Goal: Task Accomplishment & Management: Complete application form

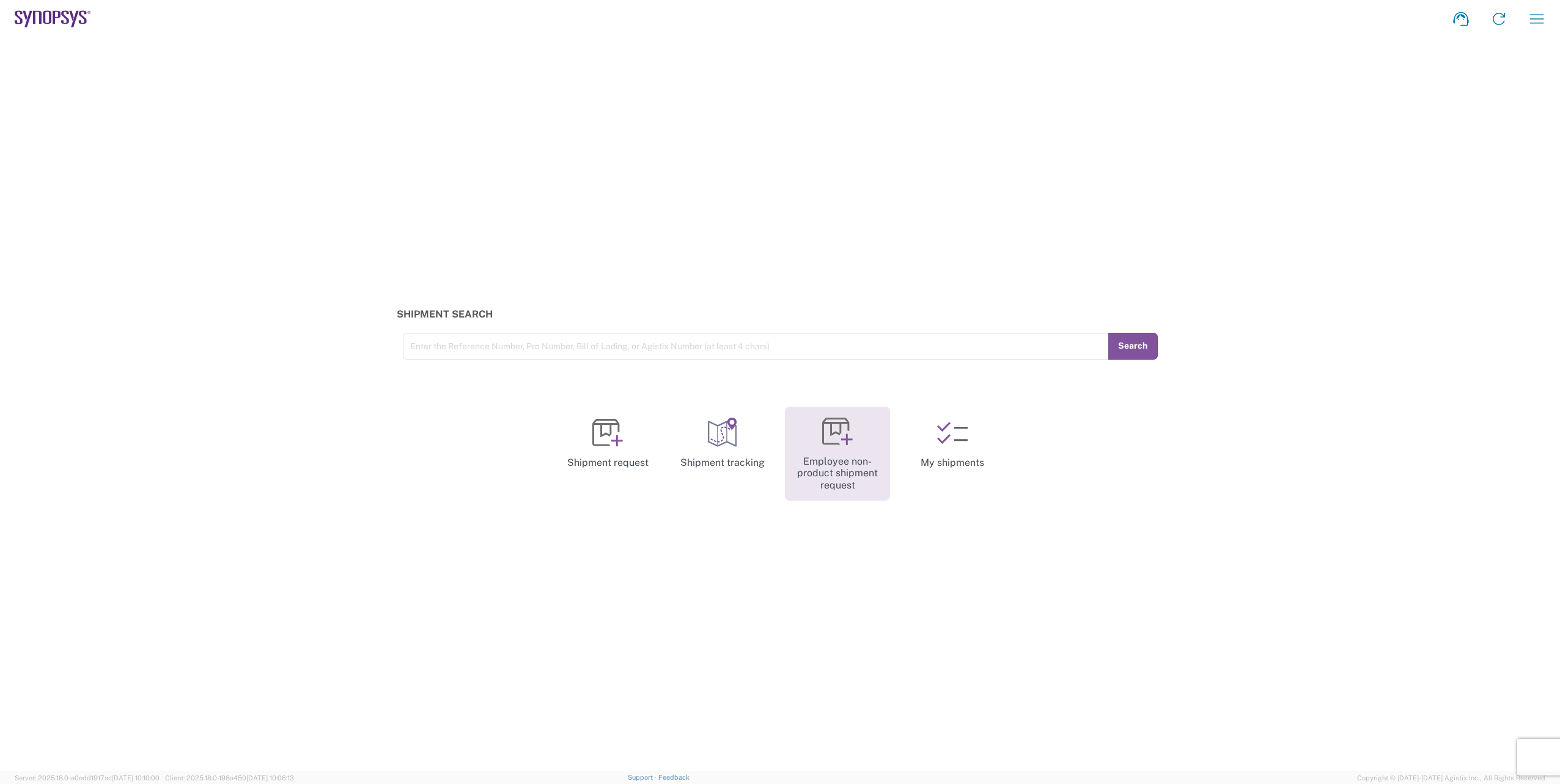
click at [849, 440] on icon at bounding box center [847, 439] width 12 height 12
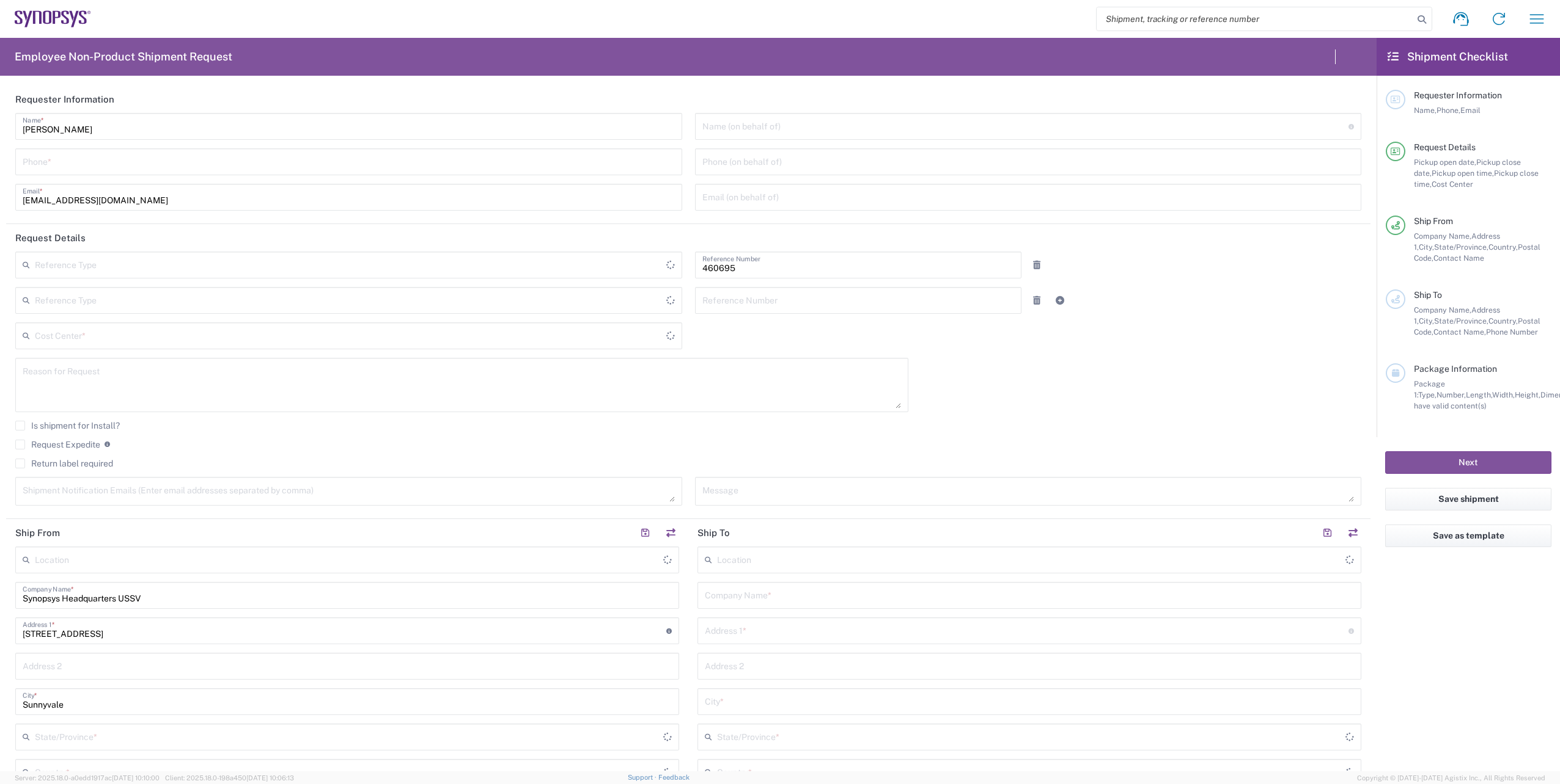
type input "Department"
type input "US01, SDG, M, HAPSOp 460695"
type input "[GEOGRAPHIC_DATA]"
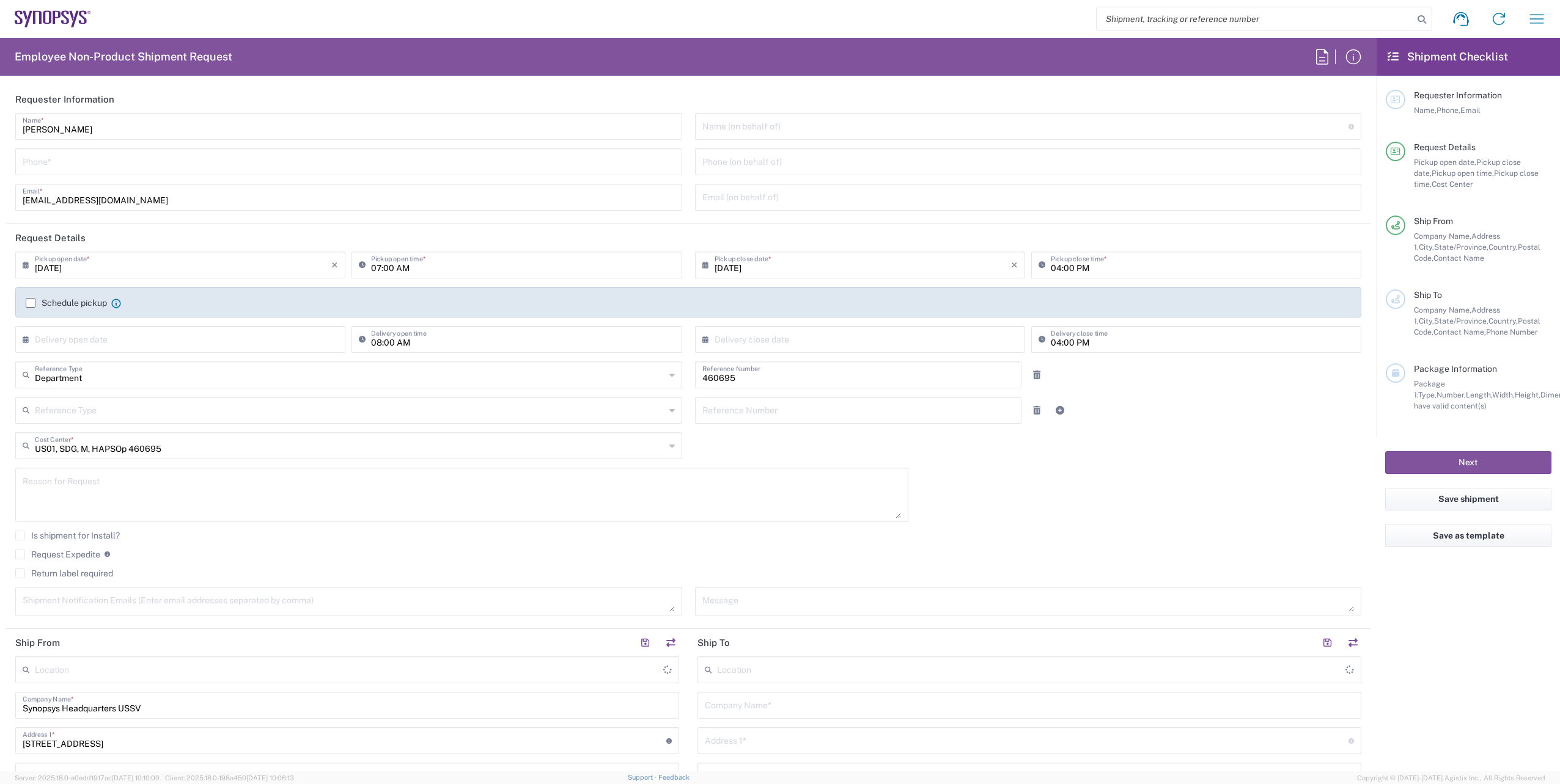
type input "[US_STATE]"
type input "[GEOGRAPHIC_DATA]"
type input "Delivered at Place"
type input "Headquarters USSV"
click at [88, 158] on input "tel" at bounding box center [348, 161] width 652 height 21
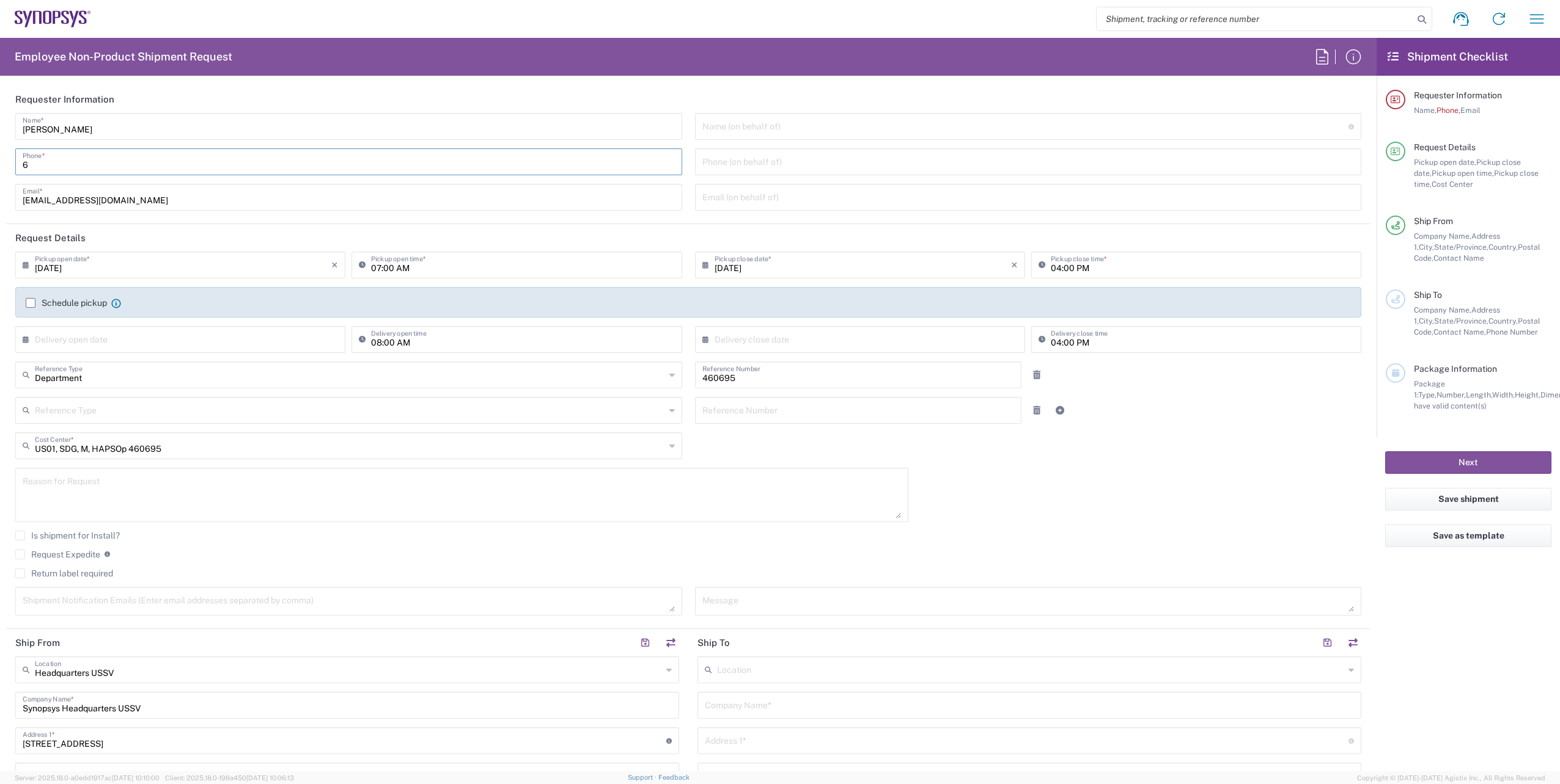
type input "6286667014"
type input "faizanq@synopsys.com"
type input "4086498039"
type input "HAV Cloud"
type input "HAV Cloud 4650 Old Ironside Dr"
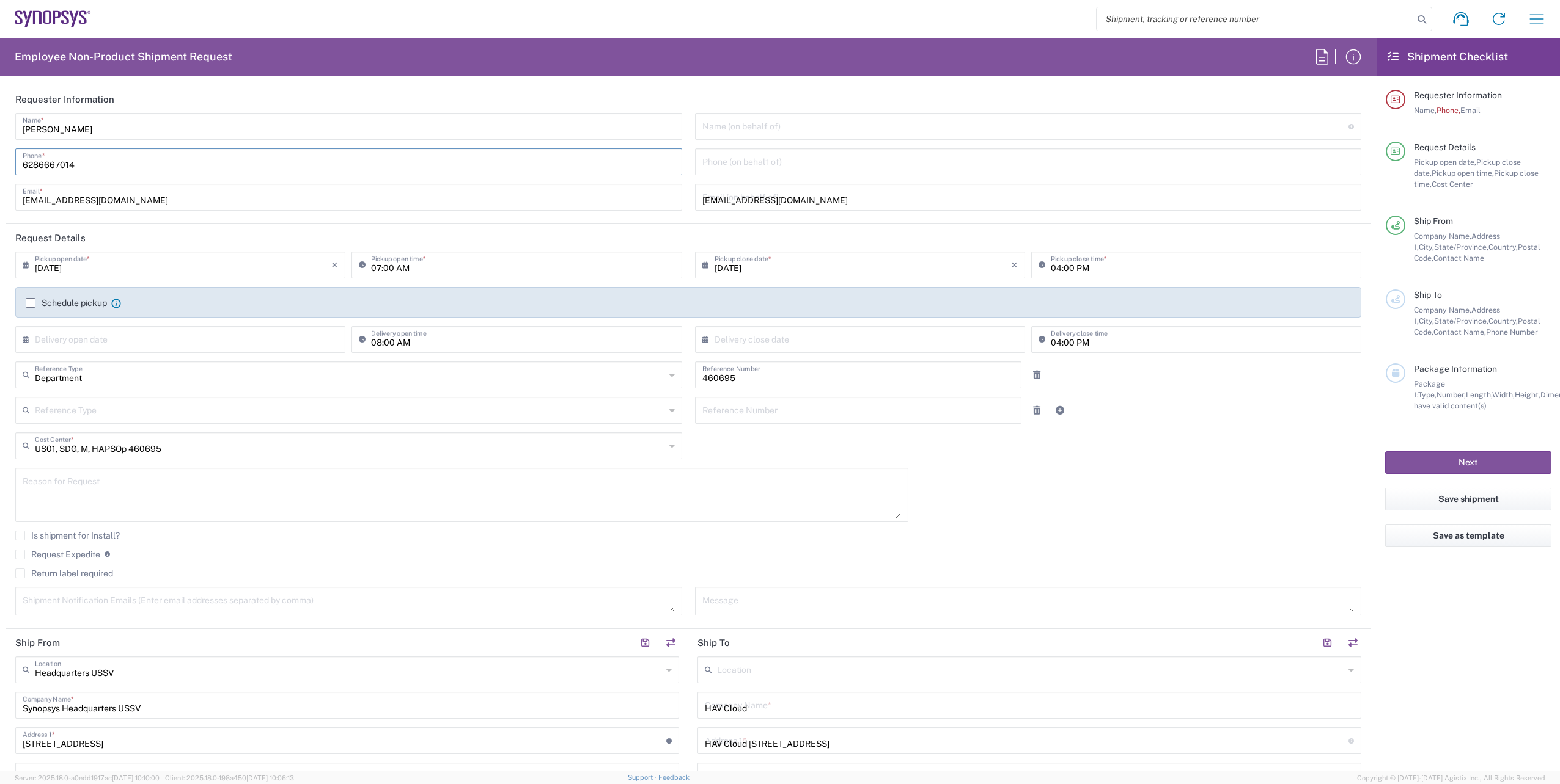
type input "santa clara"
type input "California"
type input "95054"
type input "Tuan Lam"
type input "16502550262"
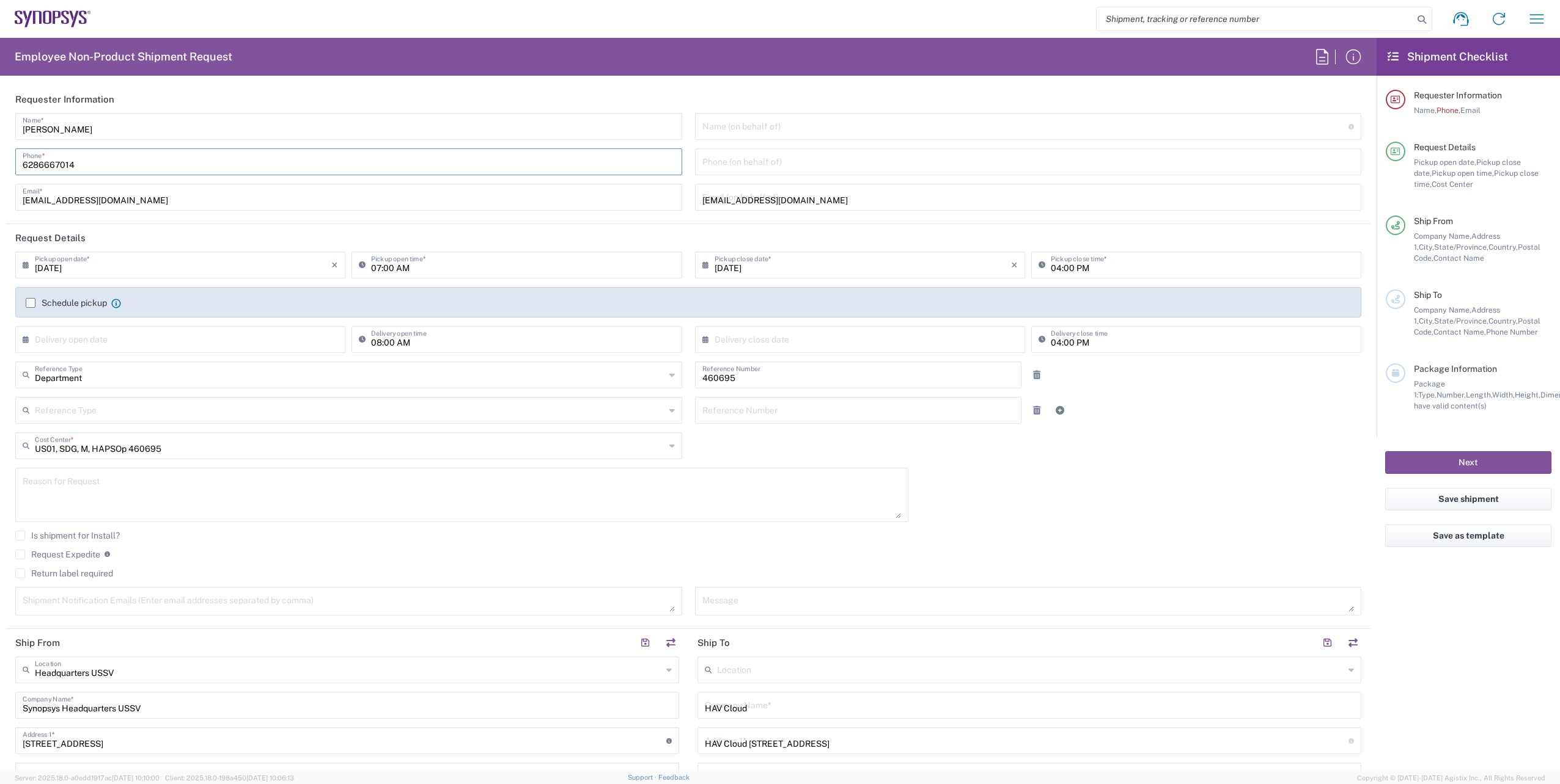
type input "Tuanlam@synopsys.com"
type input "Your Packaging"
type input "1"
type input "44"
type input "40"
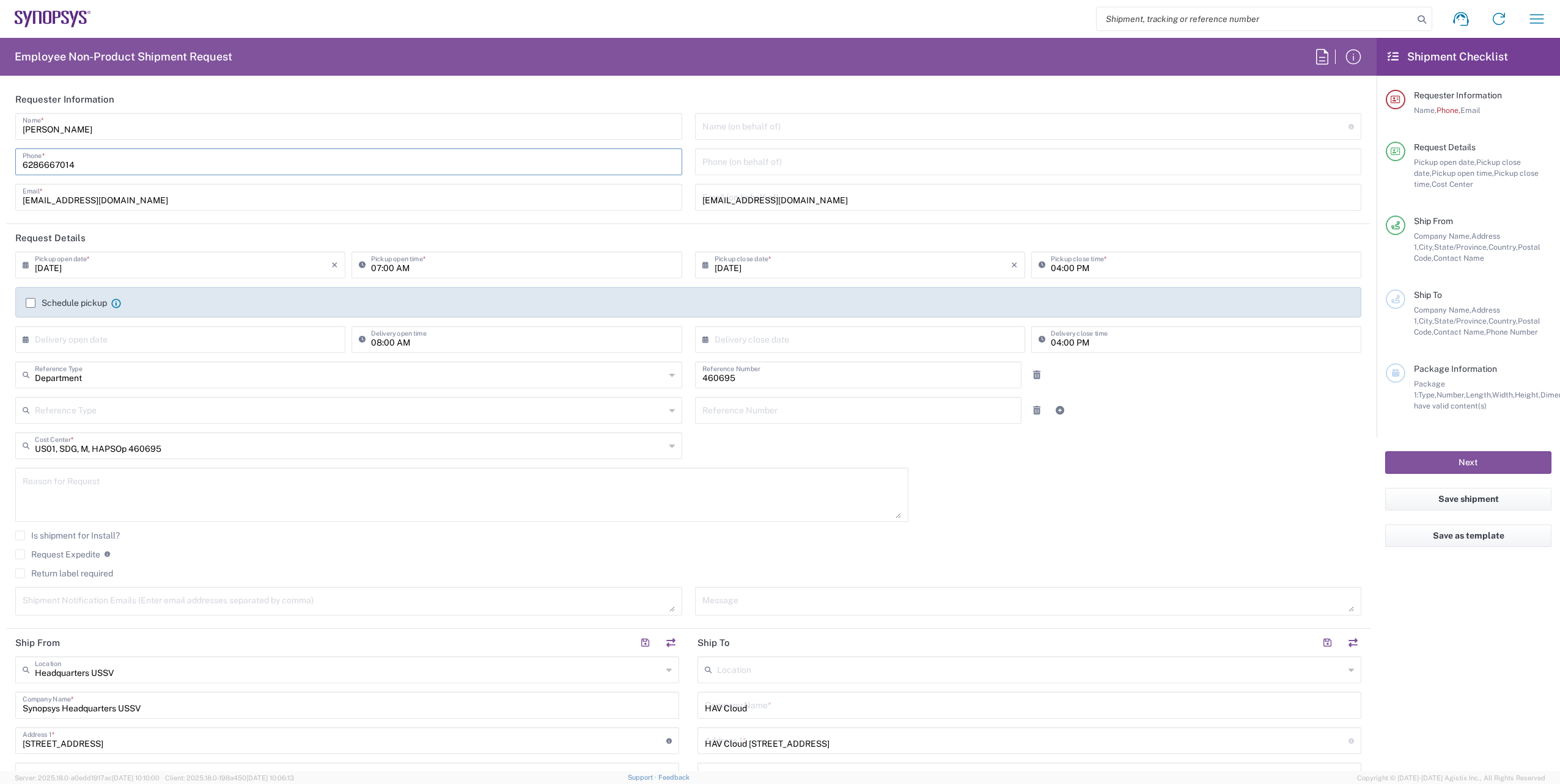
type input "40"
type input "100"
type input "Faizan Qureshi"
click at [99, 171] on input "6286667014" at bounding box center [348, 161] width 652 height 21
click at [101, 167] on input "6286667014" at bounding box center [348, 161] width 652 height 21
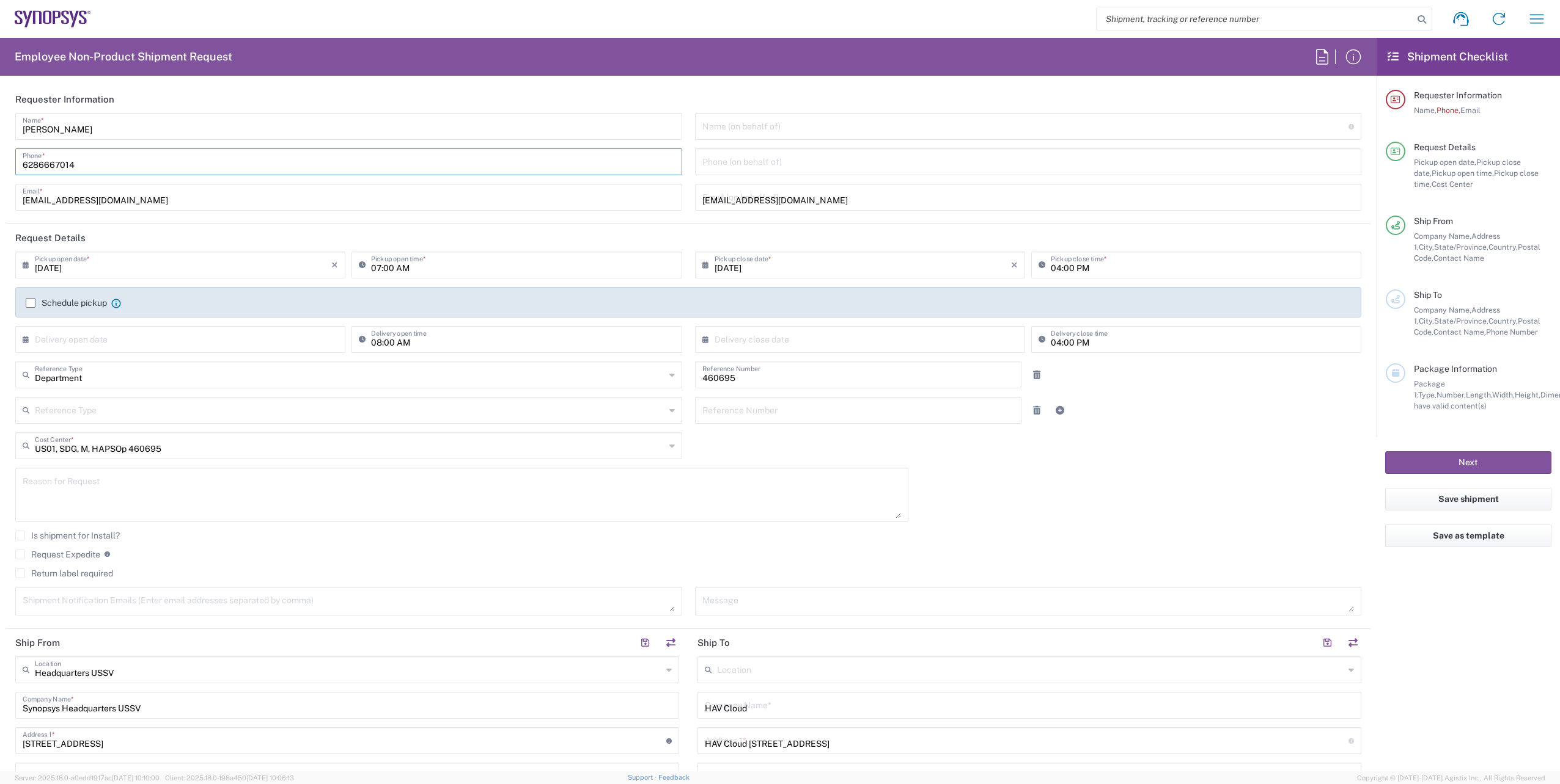
type input "6286667014"
click at [294, 182] on div "Faizan Qureshi Name * 6286667014 Phone * faizanq@synopsys.com Email *" at bounding box center [348, 165] width 679 height 106
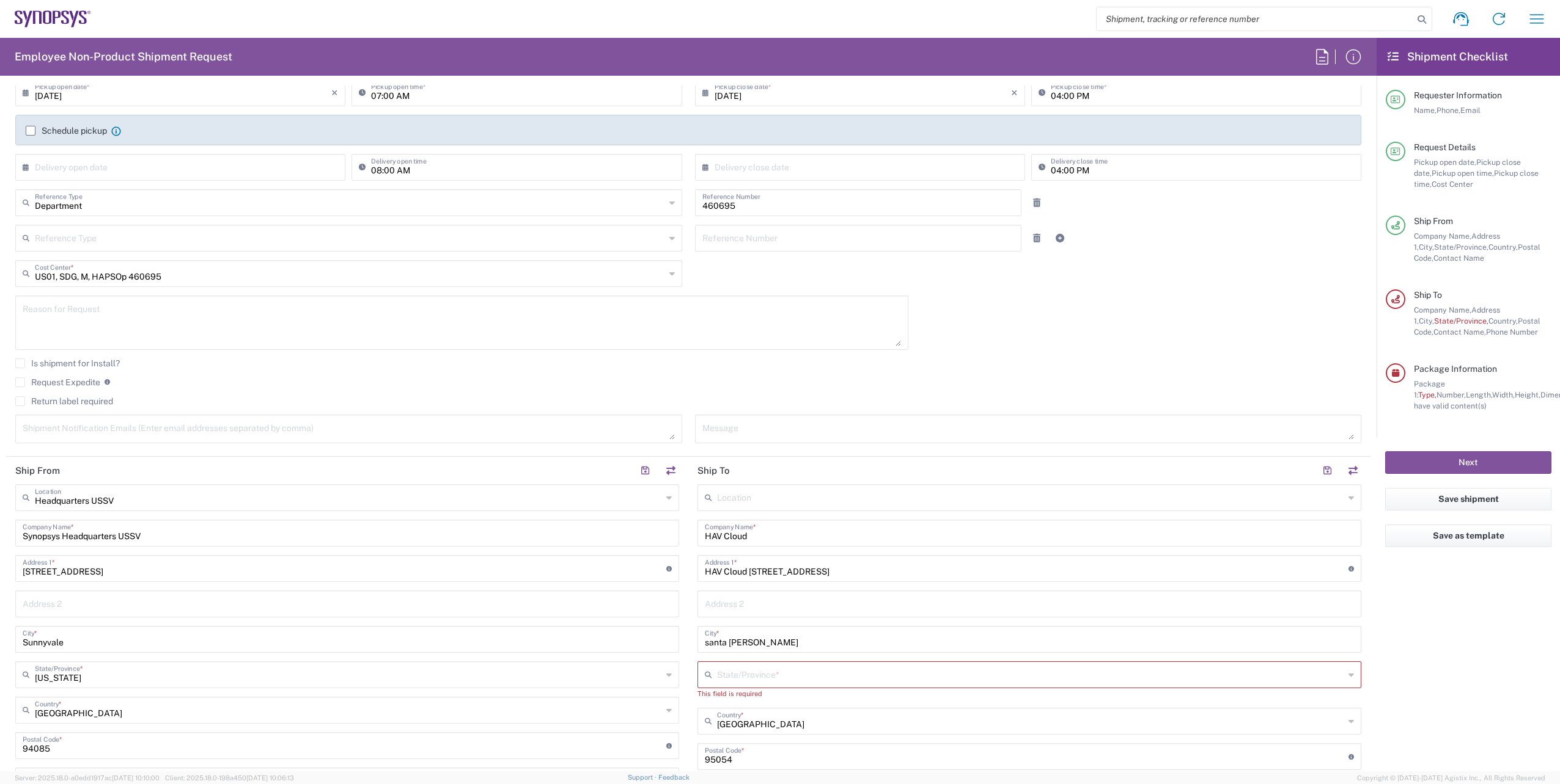
scroll to position [184, 0]
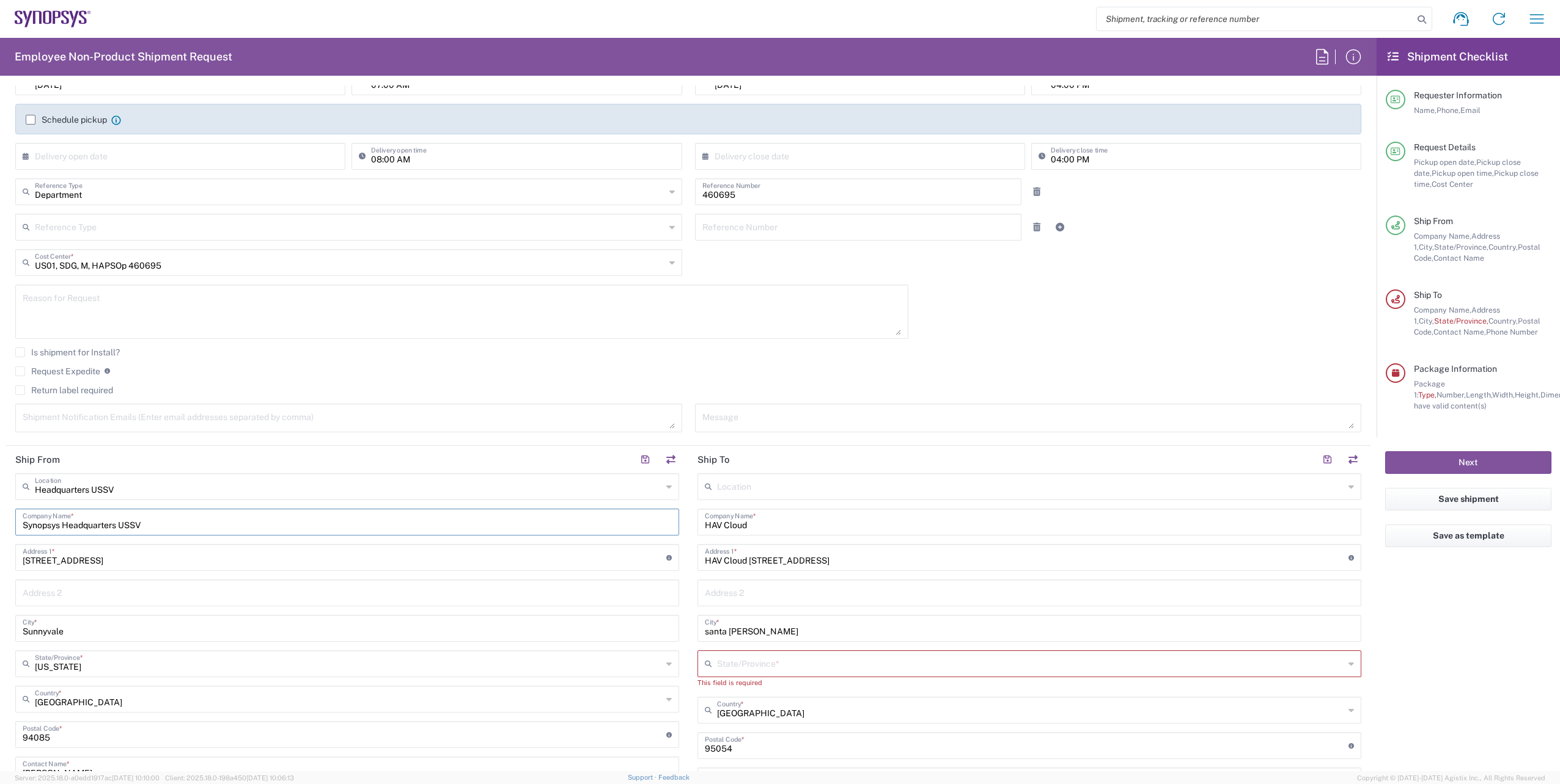
drag, startPoint x: 182, startPoint y: 524, endPoint x: -153, endPoint y: 489, distance: 336.8
click at [0, 489] on html "Shipment request Shipment tracking Employee non-product shipment request My shi…" at bounding box center [780, 392] width 1560 height 784
type input "a"
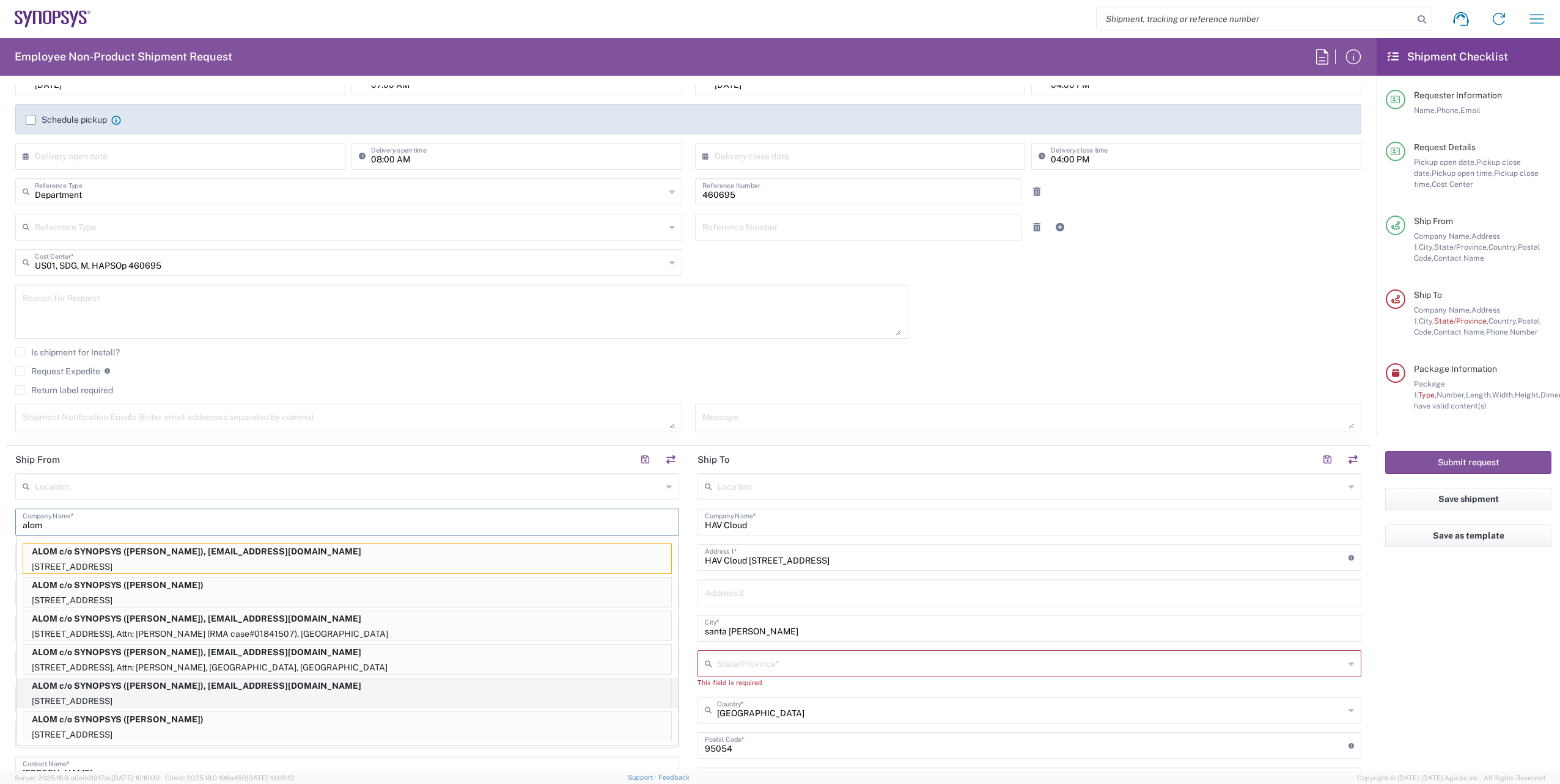
click at [148, 688] on p "ALOM c/o SYNOPSYS (Nirali Trivedi), synopsyssupport@alom.com" at bounding box center [347, 687] width 648 height 16
type input "ALOM c/o SYNOPSYS"
type input "48105 Warm Springs Blvd."
type input "Fremont"
type input "94539"
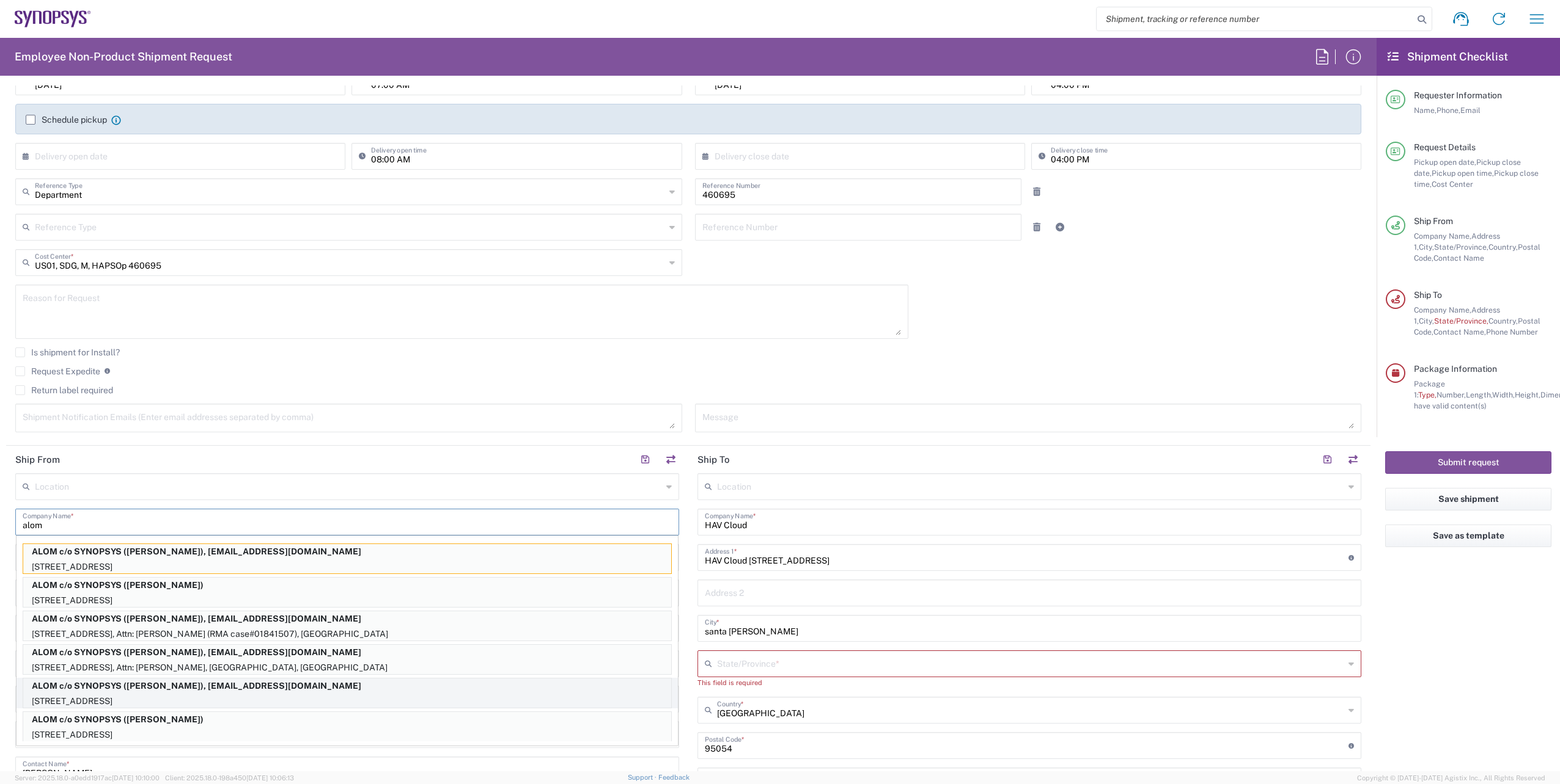
type input "Nirali Trivedi"
type input "synopsyssupport@alom.com"
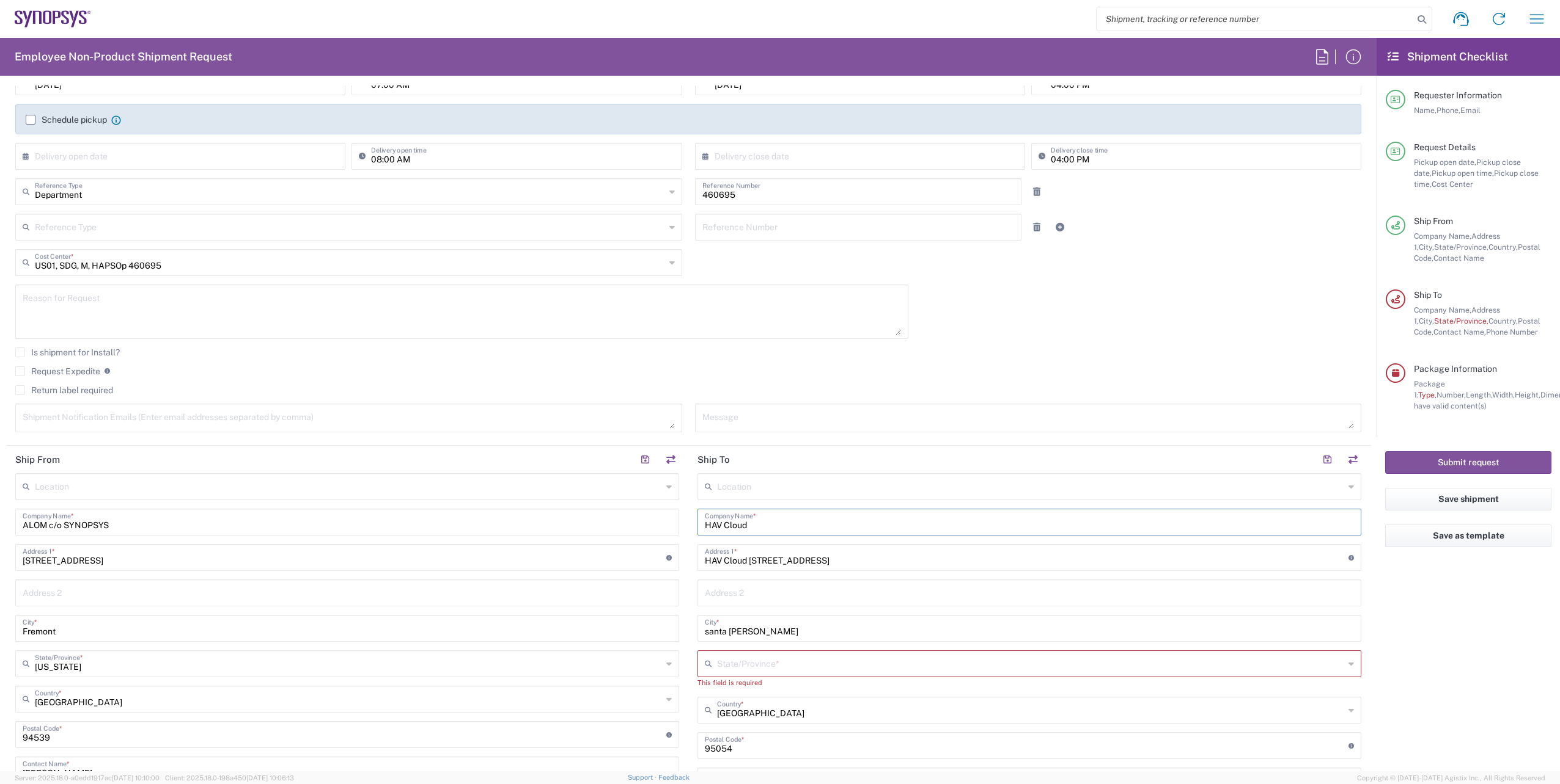
drag, startPoint x: 785, startPoint y: 526, endPoint x: 575, endPoint y: 526, distance: 210.0
click at [575, 526] on div "Ship From Location Aachen DE04 Agrate Brianza IT01 Aschheim DE02 Atlanta US60 A…" at bounding box center [687, 724] width 1364 height 557
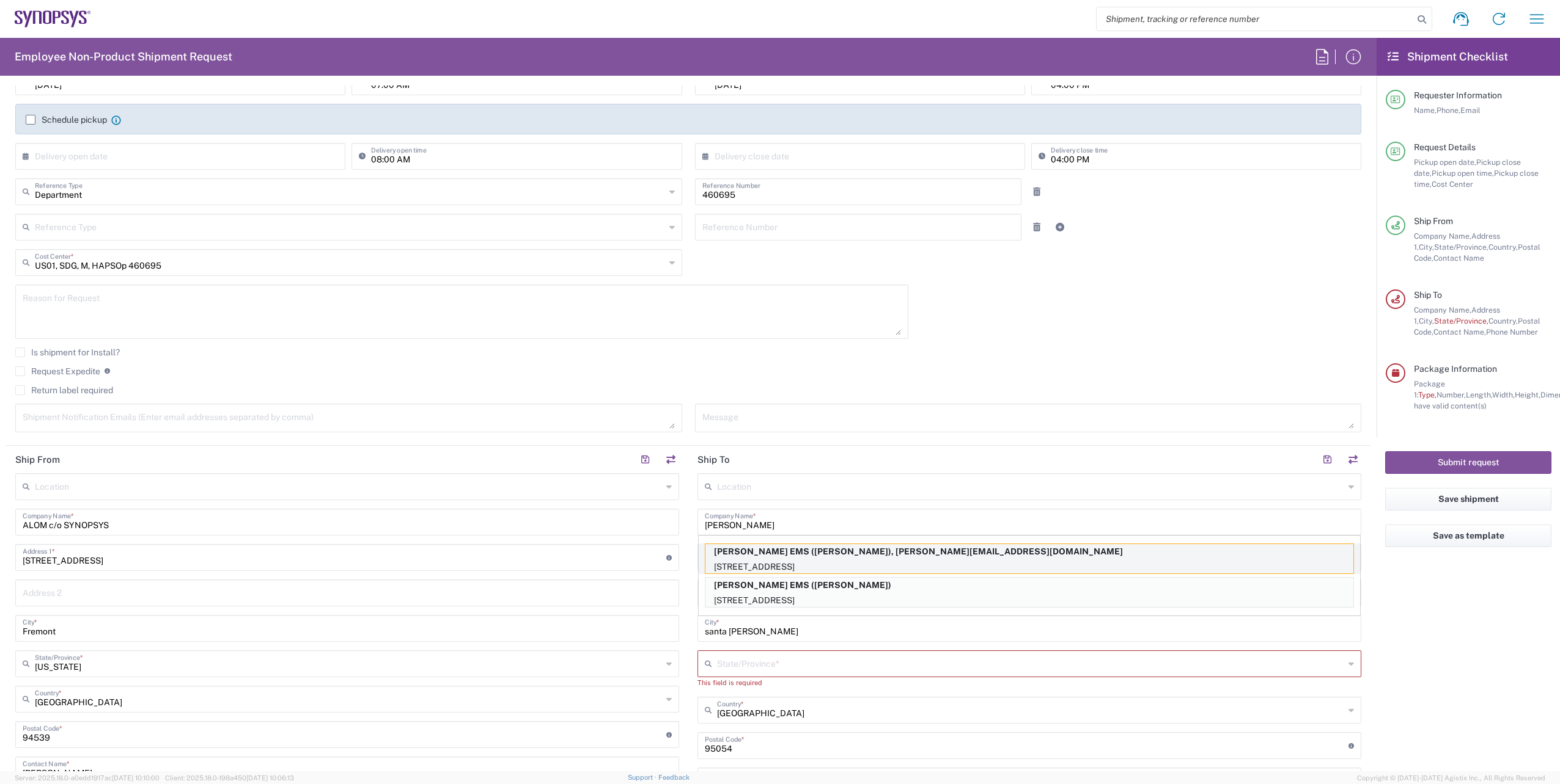
click at [821, 552] on p "Javad EMS (Greg Joplin), g.joplin@javadems.com" at bounding box center [1029, 552] width 648 height 16
type input "Javad EMS"
type input "900 Rock Avenue"
type input "San Jose"
type input "California"
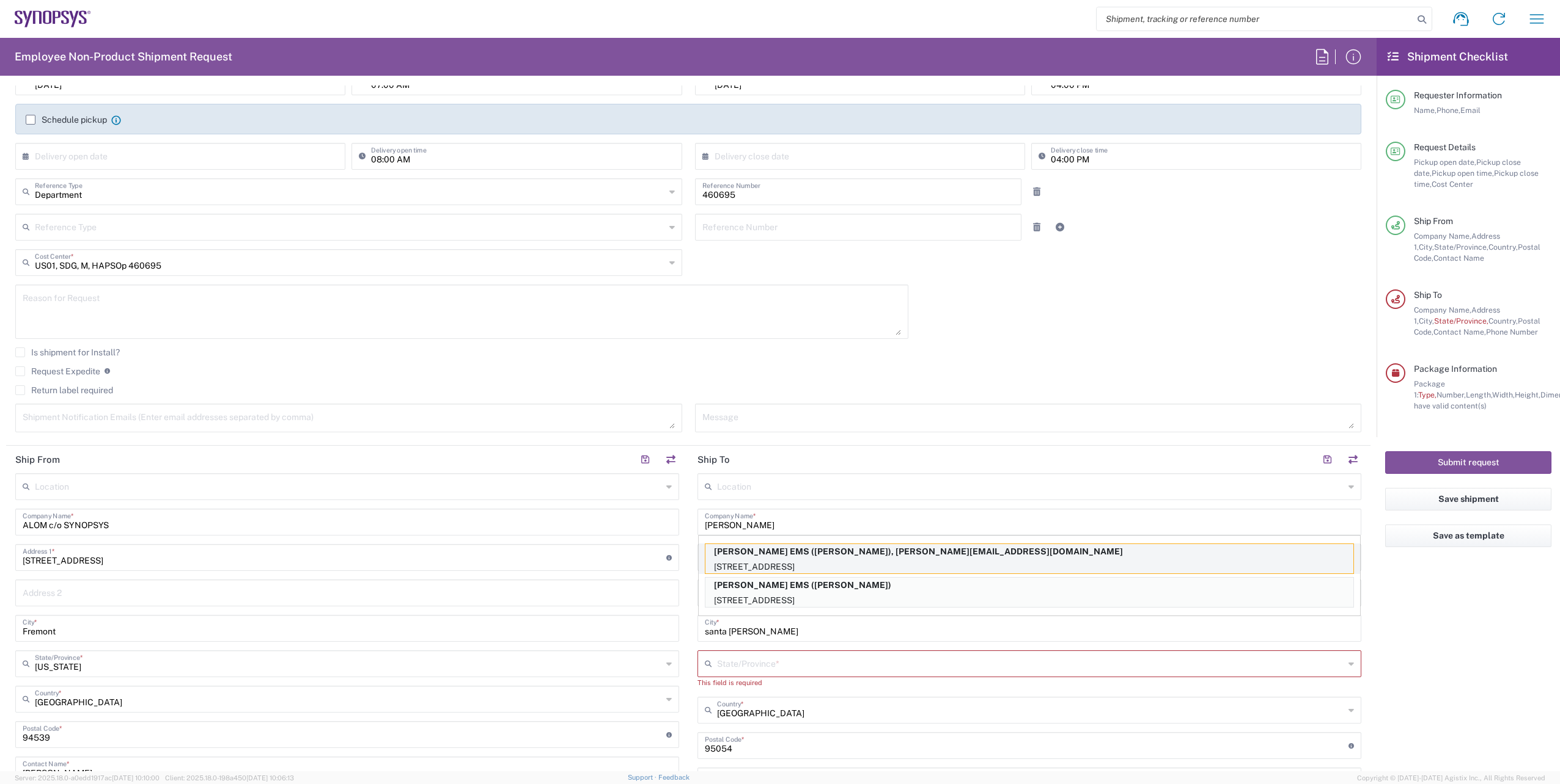
type input "95131"
type input "Greg Joplin"
type input "4087701733"
type input "g.joplin@javadems.com"
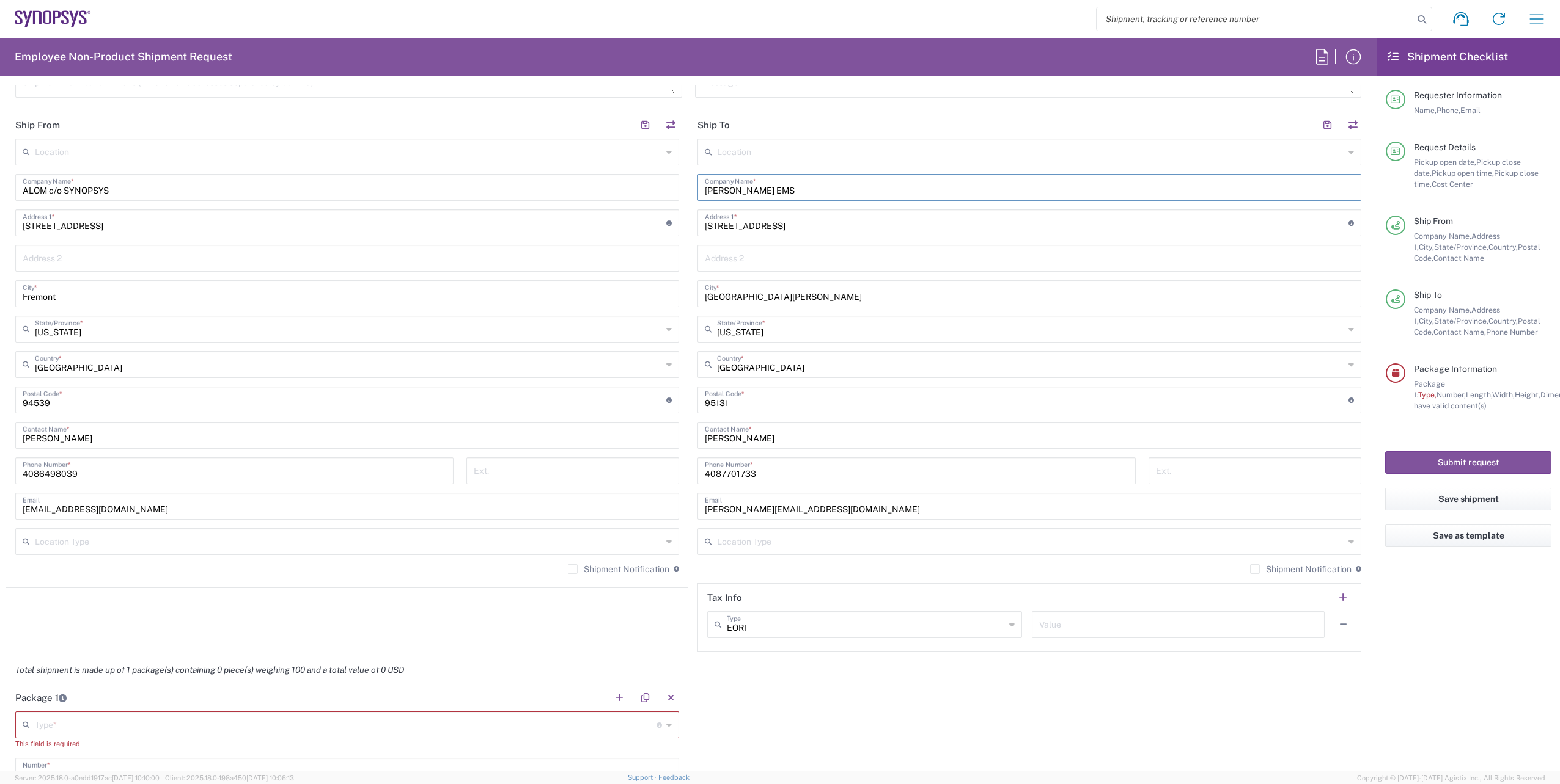
scroll to position [540, 0]
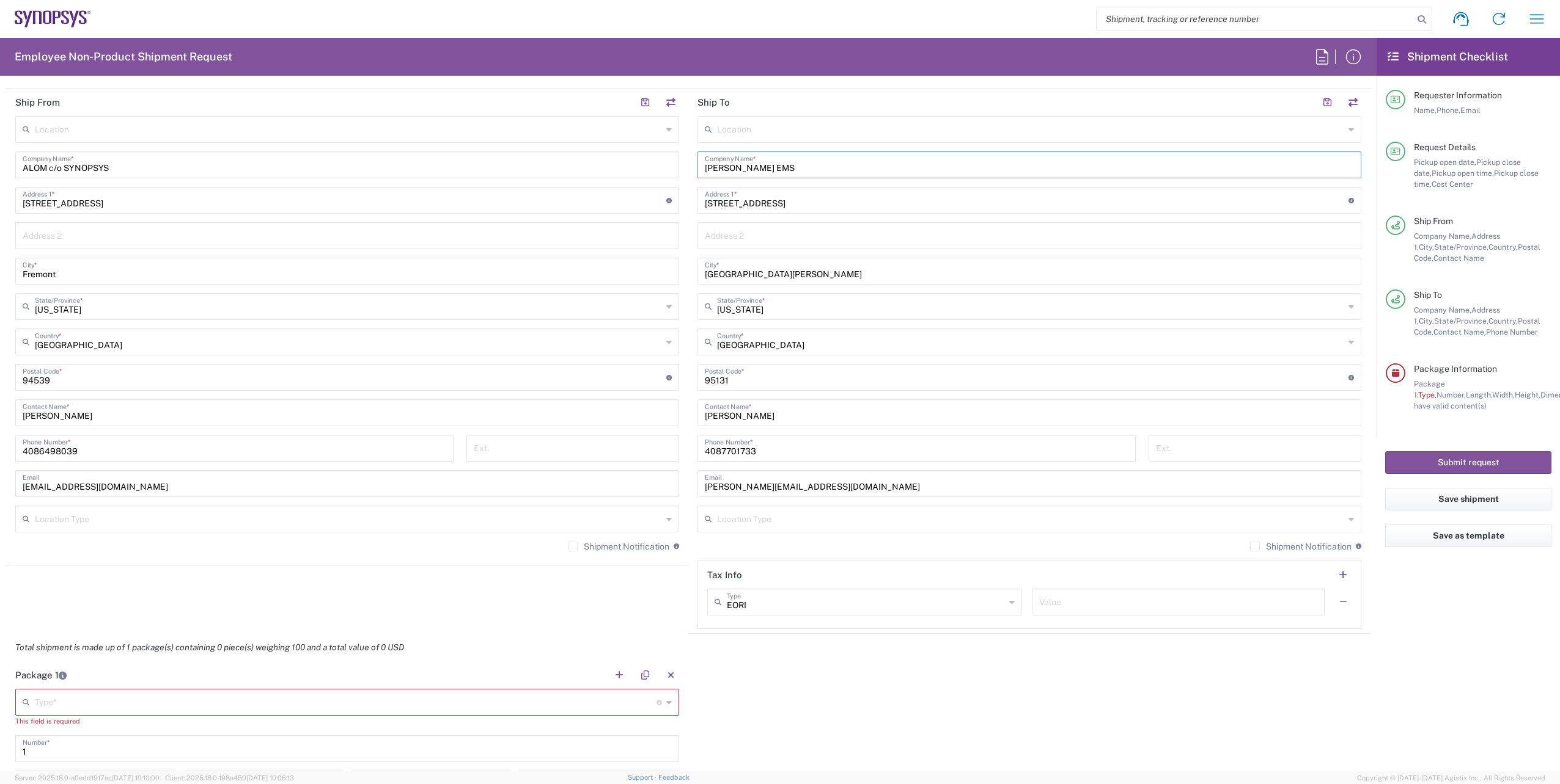
click at [115, 457] on input "4086498039" at bounding box center [234, 448] width 424 height 21
type input "4086498039"
click at [283, 469] on div "4086498039 Phone Number *" at bounding box center [234, 453] width 451 height 35
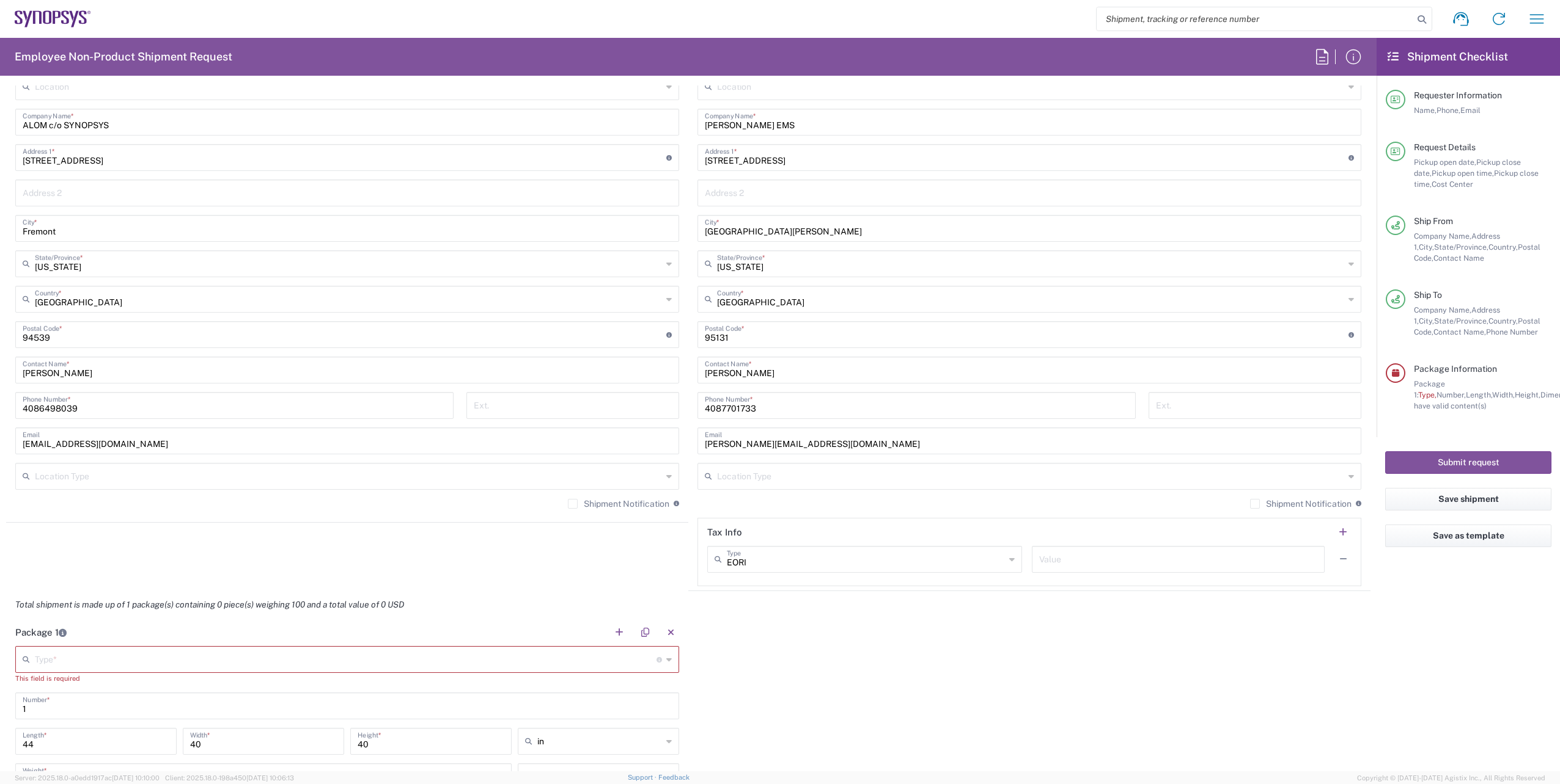
scroll to position [601, 0]
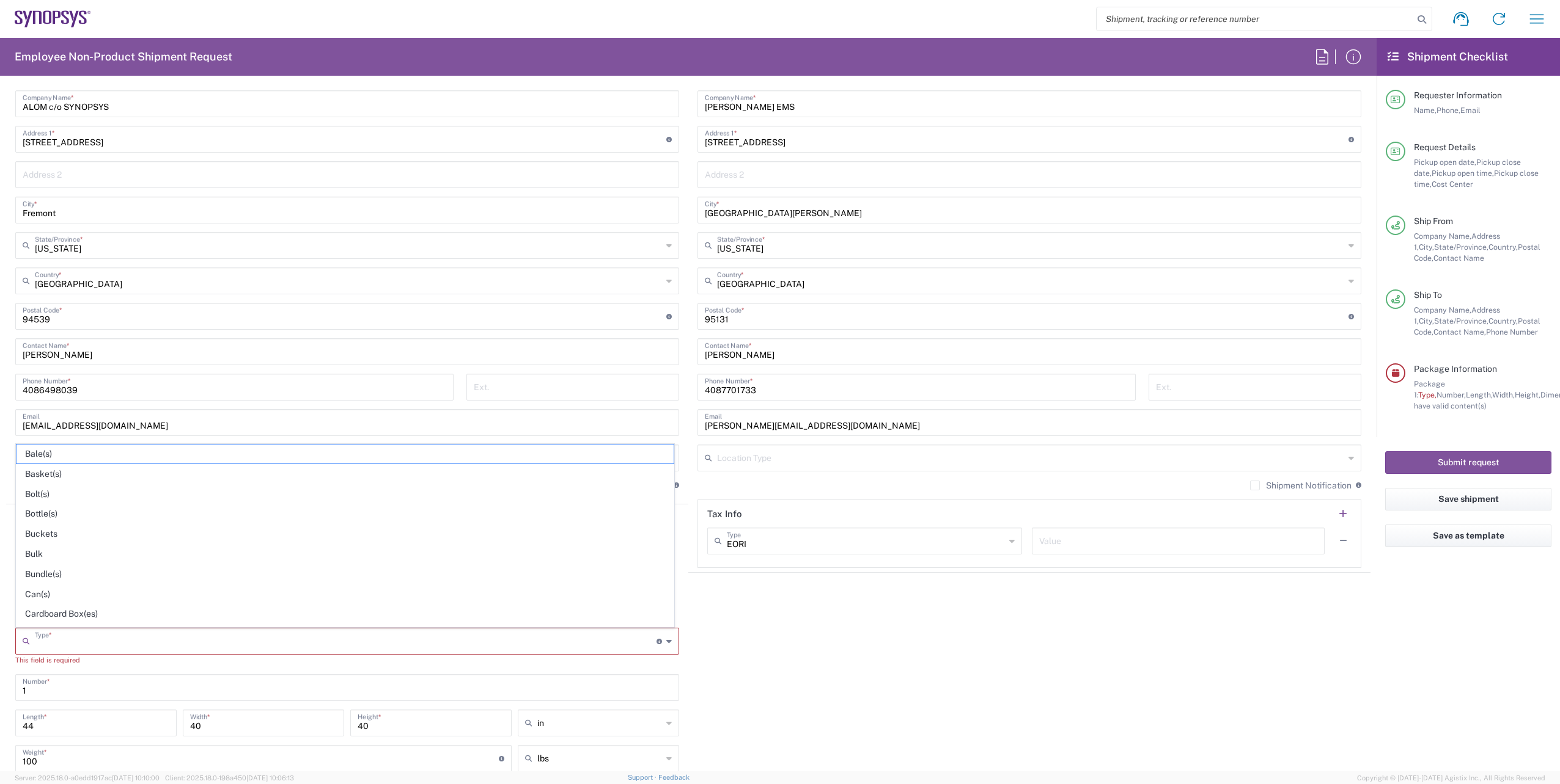
click at [156, 642] on input "text" at bounding box center [345, 640] width 621 height 21
drag, startPoint x: 70, startPoint y: 617, endPoint x: 827, endPoint y: 577, distance: 758.1
click at [72, 617] on span "Your Packaging" at bounding box center [345, 617] width 657 height 18
type input "Your Packaging"
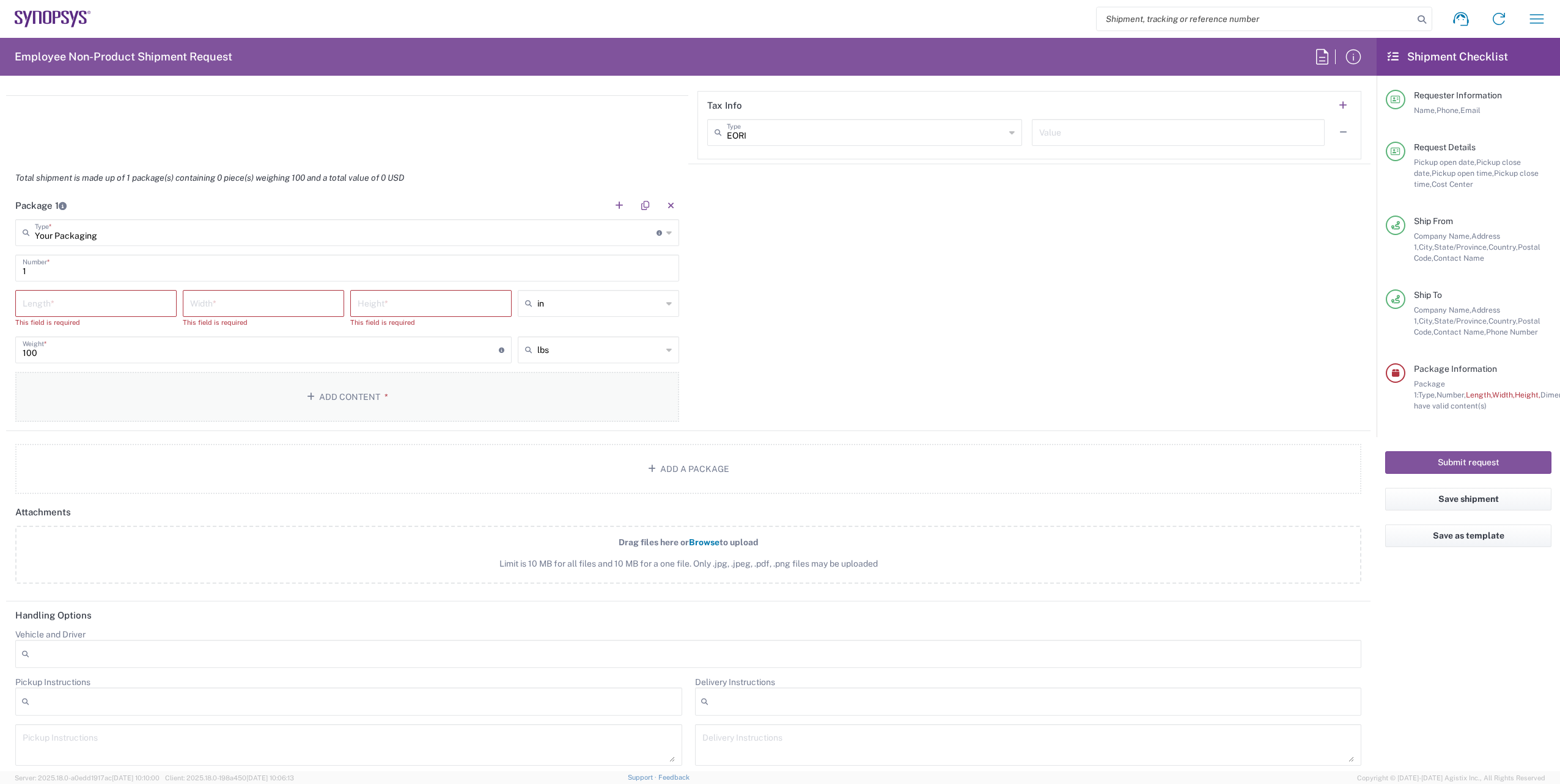
scroll to position [1015, 0]
click at [101, 302] on input "number" at bounding box center [95, 298] width 147 height 21
type input "24"
click at [198, 298] on input "number" at bounding box center [263, 298] width 147 height 21
type input "20"
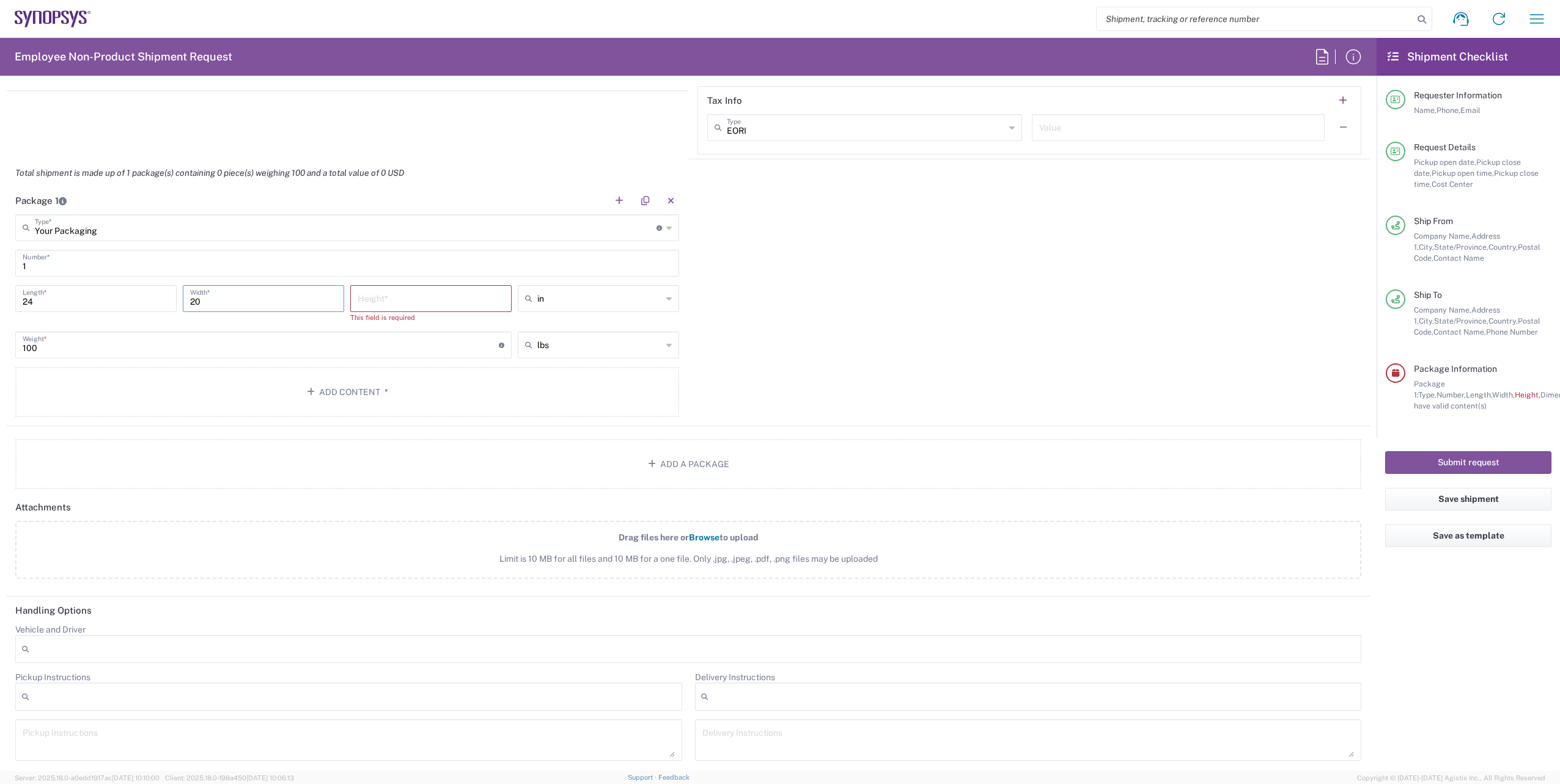
click at [421, 304] on input "number" at bounding box center [431, 298] width 147 height 21
type input "14"
click at [272, 328] on input "100" at bounding box center [260, 333] width 476 height 21
type input "15"
click at [263, 352] on div "15 Weight * Total weight of package(s) in pounds or kilograms" at bounding box center [263, 338] width 503 height 35
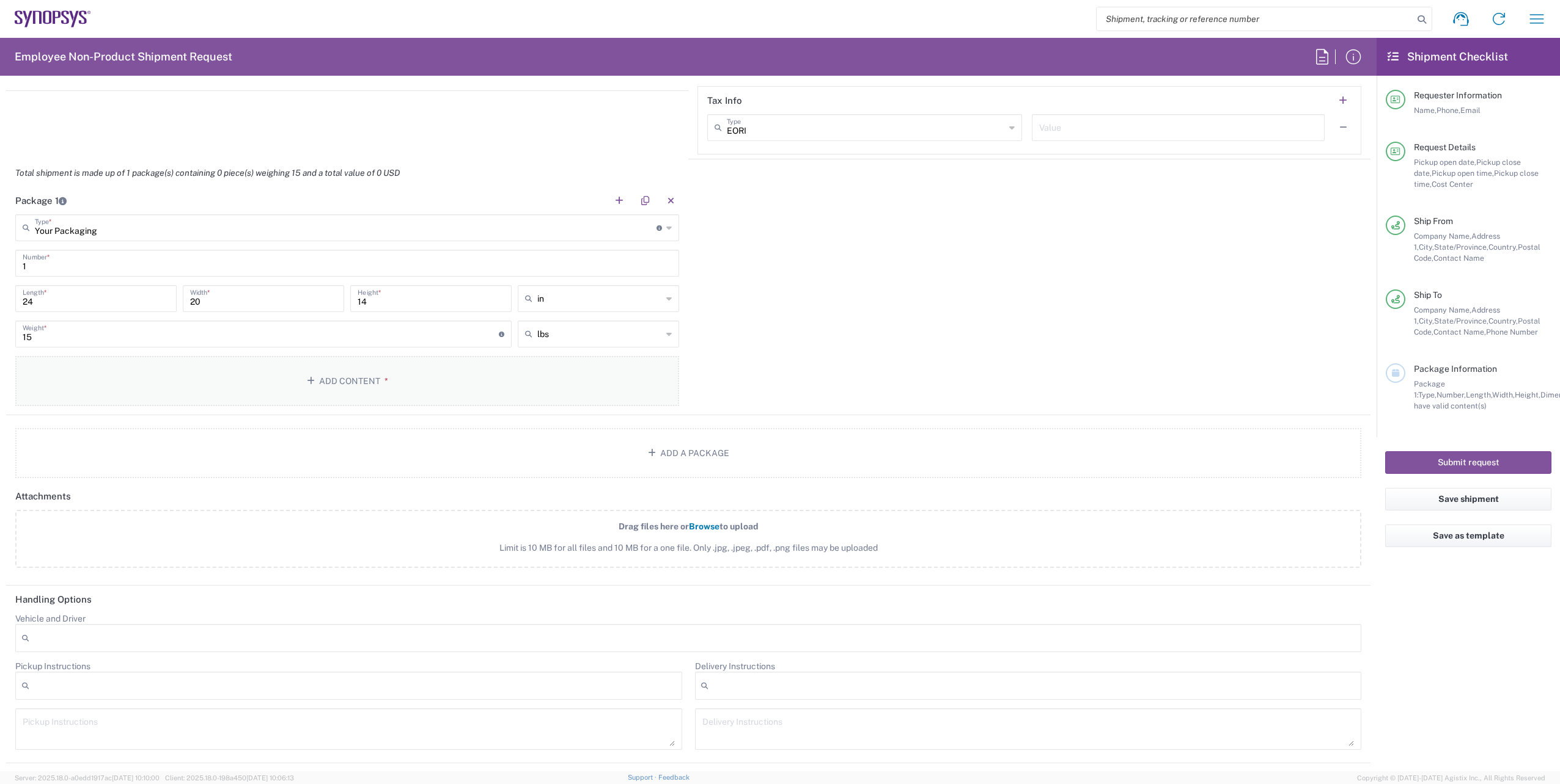
click at [324, 380] on button "Add Content *" at bounding box center [347, 382] width 664 height 51
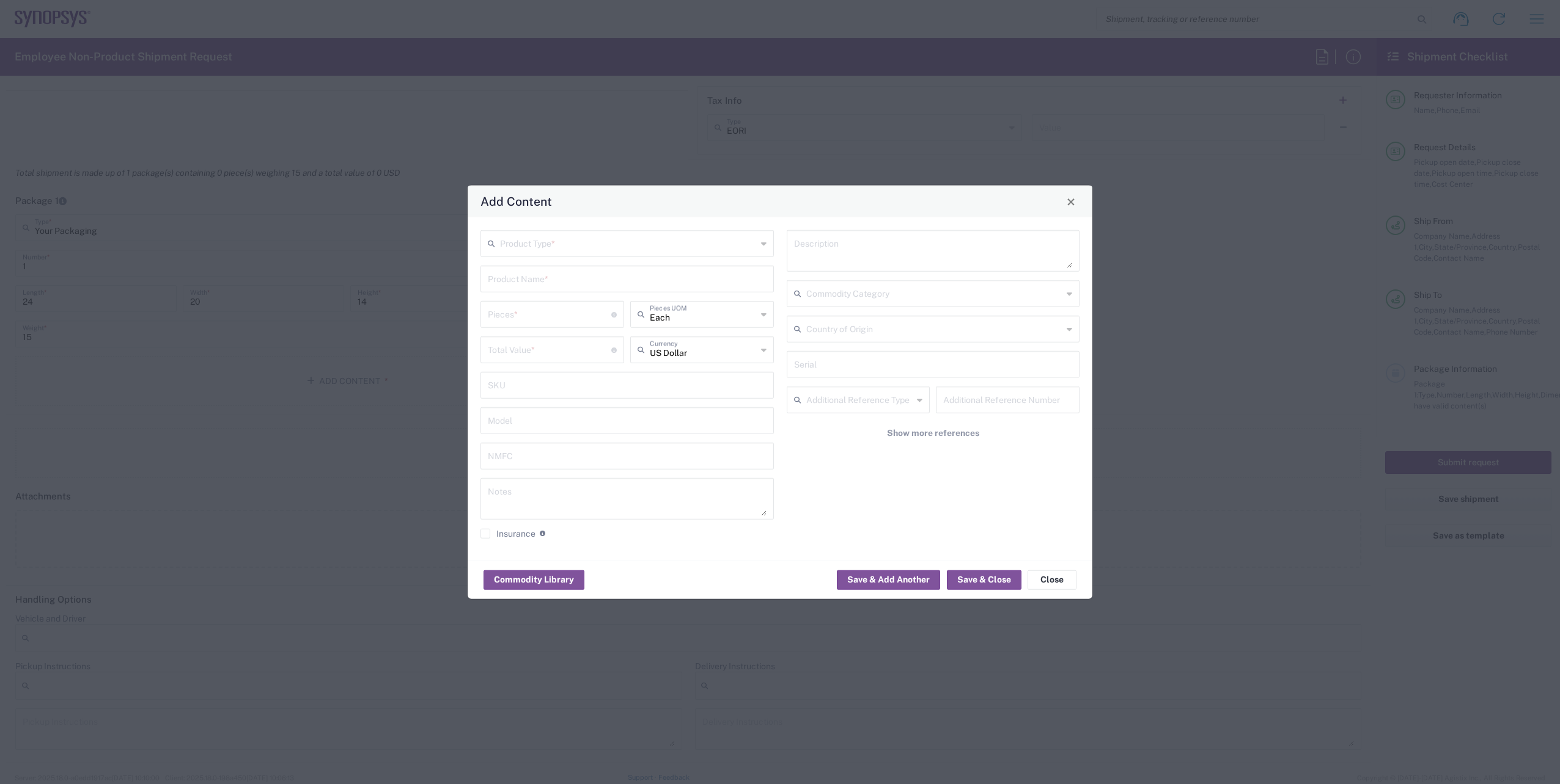
click at [550, 247] on input "text" at bounding box center [628, 243] width 257 height 21
click at [547, 286] on span "General Commodity" at bounding box center [626, 290] width 291 height 18
type input "General Commodity"
click at [524, 286] on input "text" at bounding box center [627, 278] width 279 height 21
type input "SH100002219"
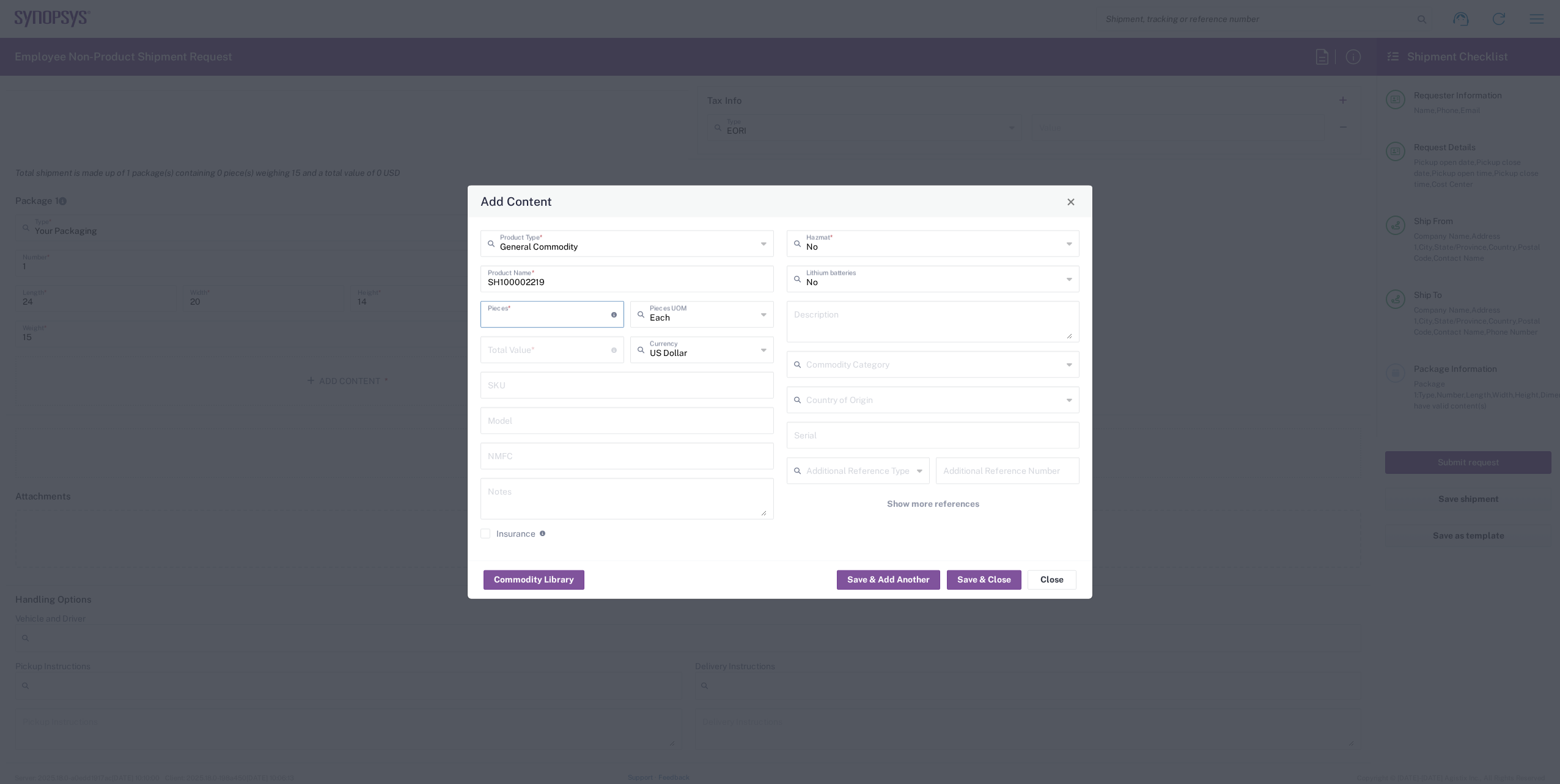
click at [537, 322] on input "number" at bounding box center [549, 314] width 123 height 21
click at [519, 350] on input "number" at bounding box center [549, 349] width 123 height 21
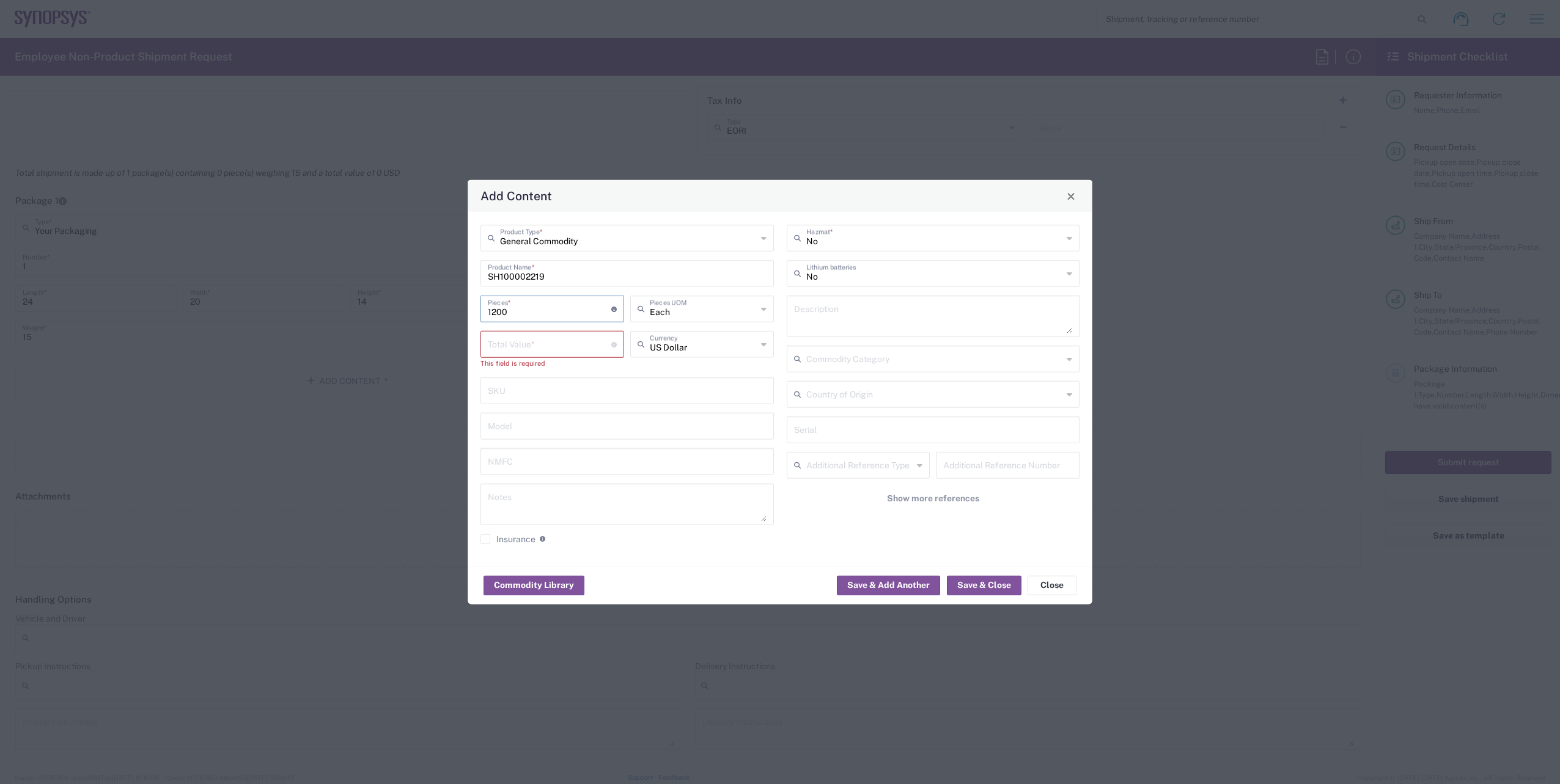
drag, startPoint x: 518, startPoint y: 312, endPoint x: 400, endPoint y: 305, distance: 118.2
click at [407, 306] on div "Add Content General Commodity Product Type * SH100002219 Product Name * 1200 Pi…" at bounding box center [780, 392] width 1560 height 784
type input "1"
click at [506, 336] on input "number" at bounding box center [549, 344] width 123 height 21
paste input "116.00"
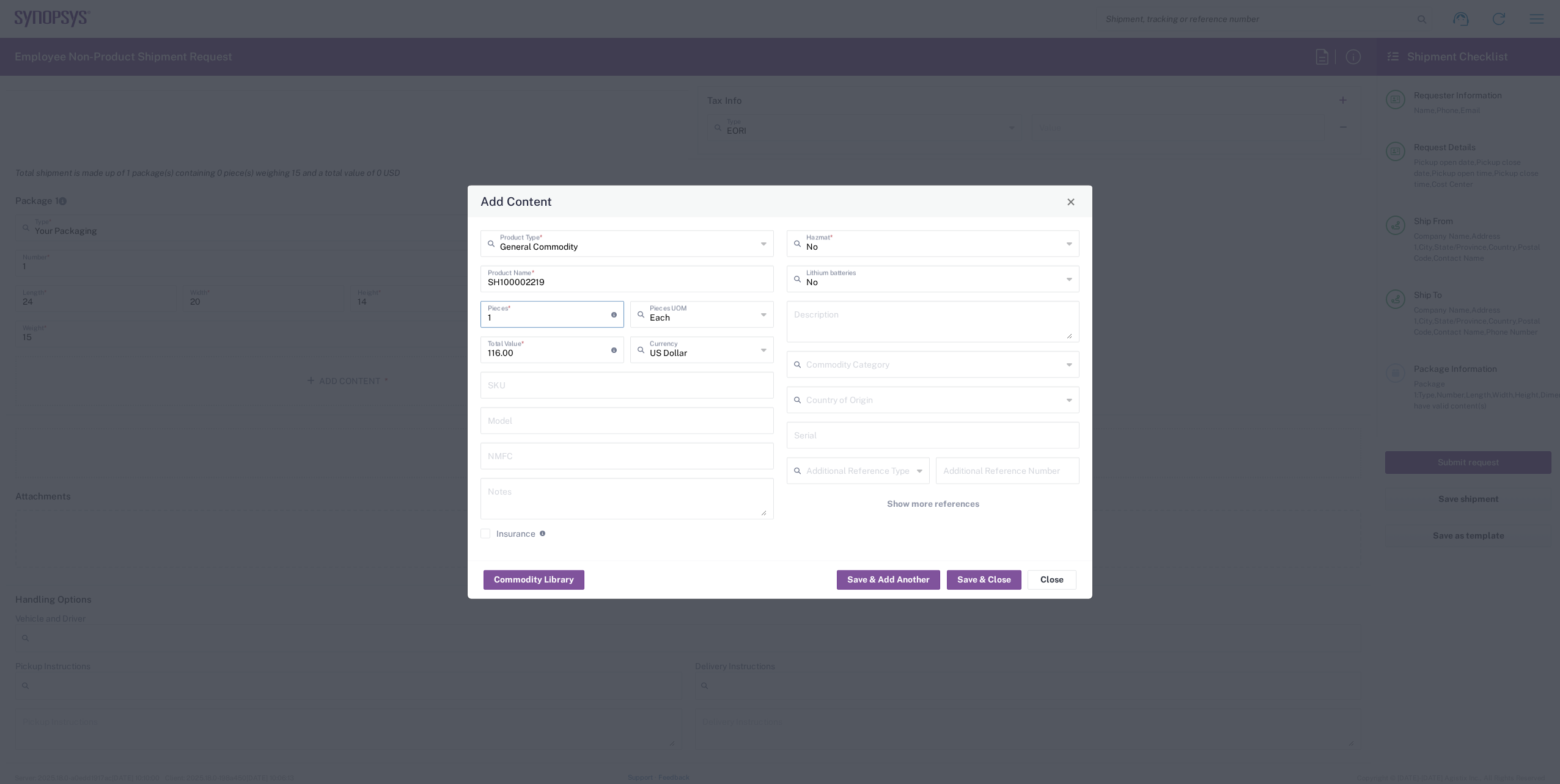
drag, startPoint x: 516, startPoint y: 315, endPoint x: 391, endPoint y: 312, distance: 125.0
click at [391, 312] on div "Add Content General Commodity Product Type * SH100002219 Product Name * 1 Piece…" at bounding box center [780, 392] width 1560 height 784
type input "116"
type input "12"
type input "1392"
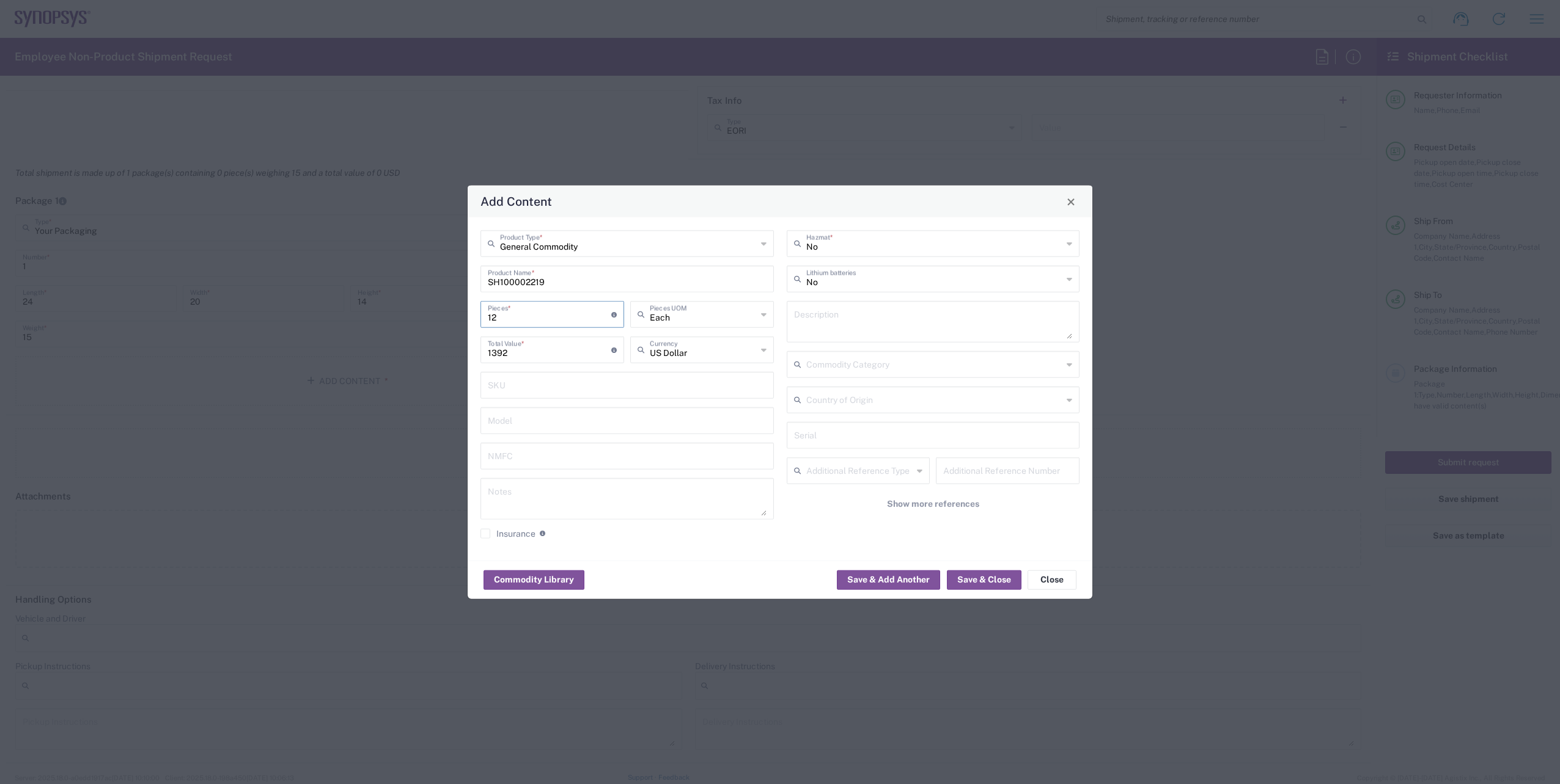
type input "120"
type input "13920"
type input "1200"
type input "139200"
type input "1200"
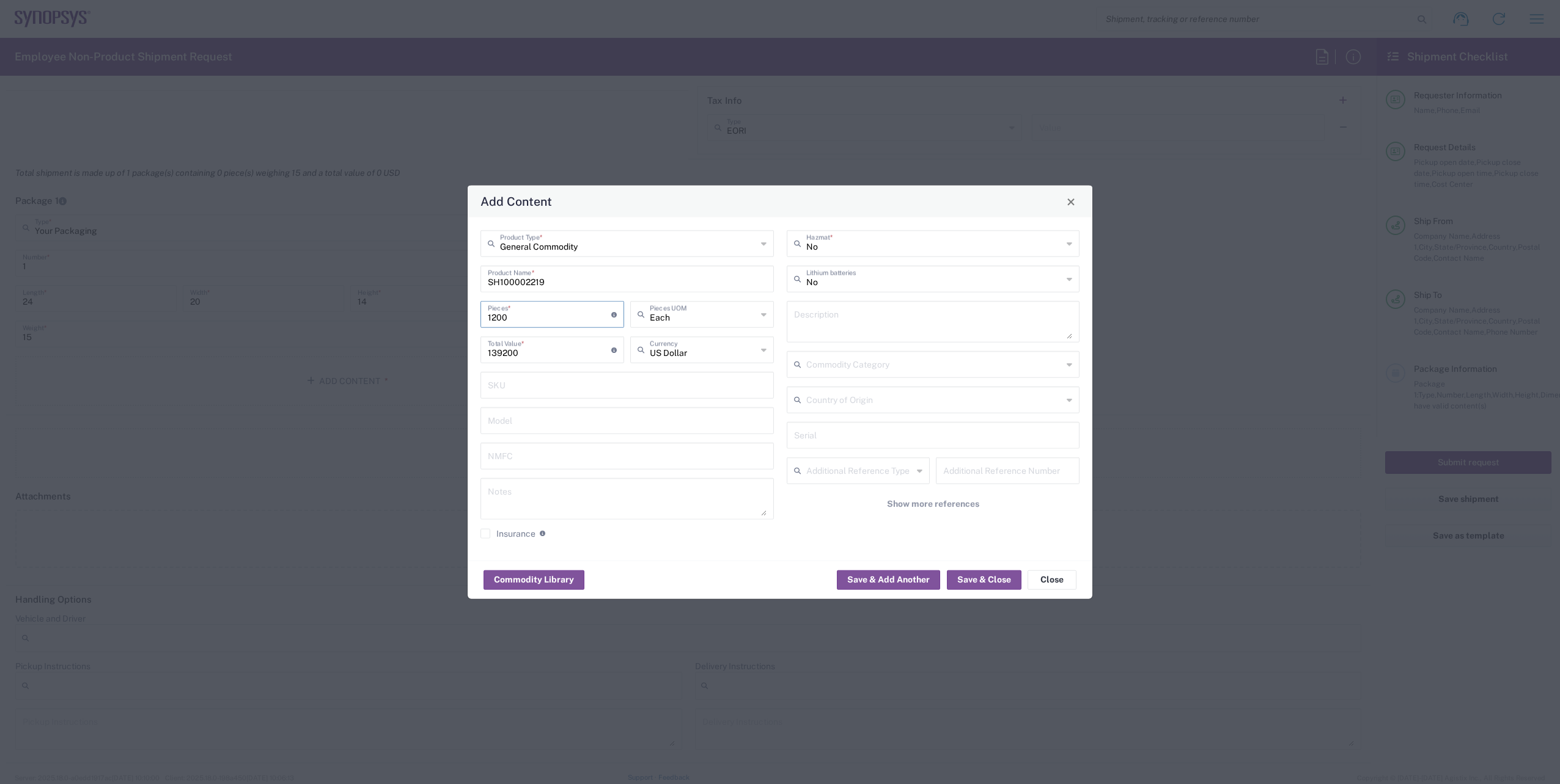
click at [781, 405] on div "No Hazmat * No Lithium batteries Description Commodity Category Country of Orig…" at bounding box center [932, 389] width 306 height 318
click at [985, 579] on button "Save & Close" at bounding box center [984, 580] width 75 height 19
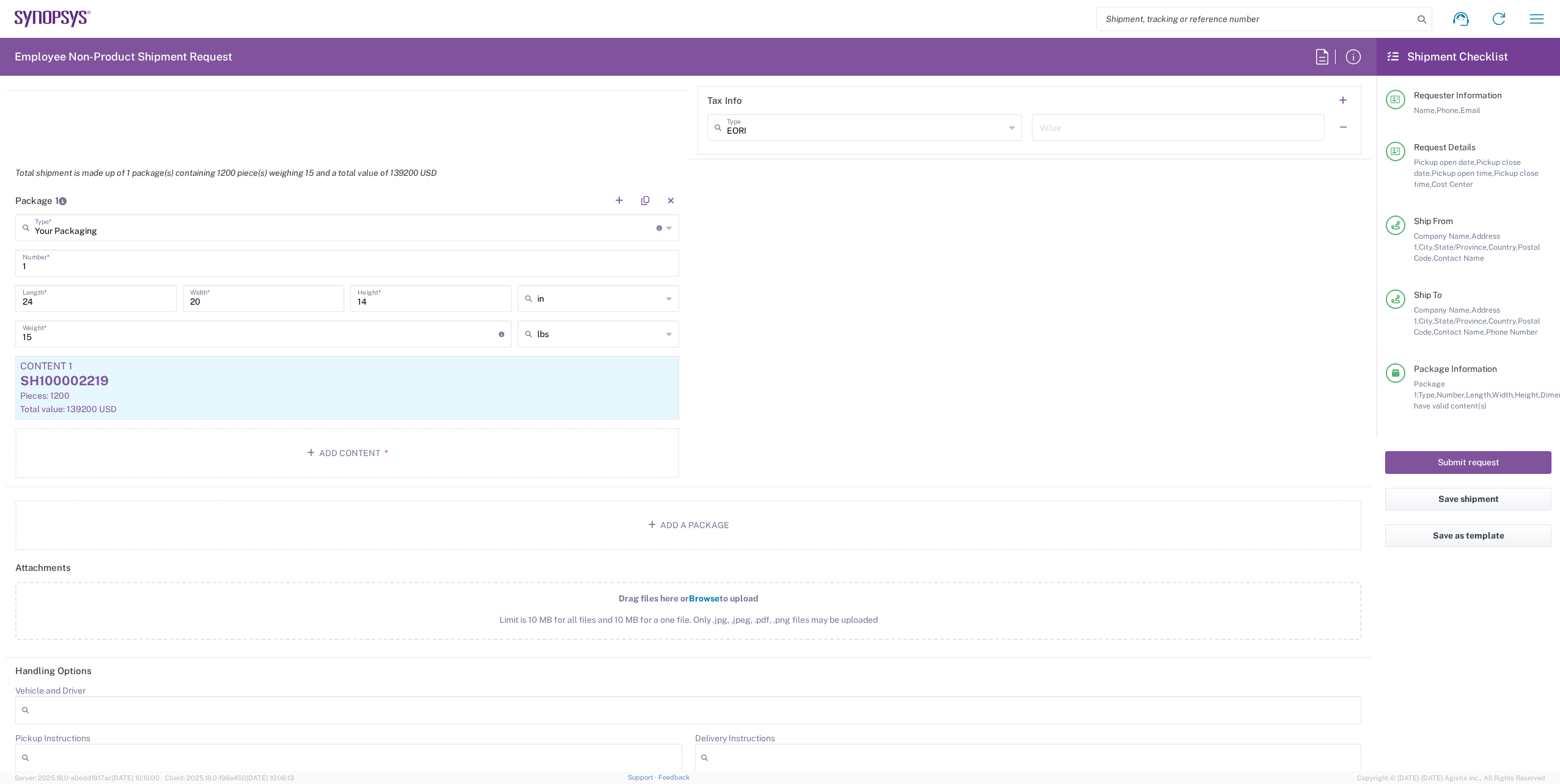
click at [47, 267] on input "1" at bounding box center [347, 262] width 649 height 21
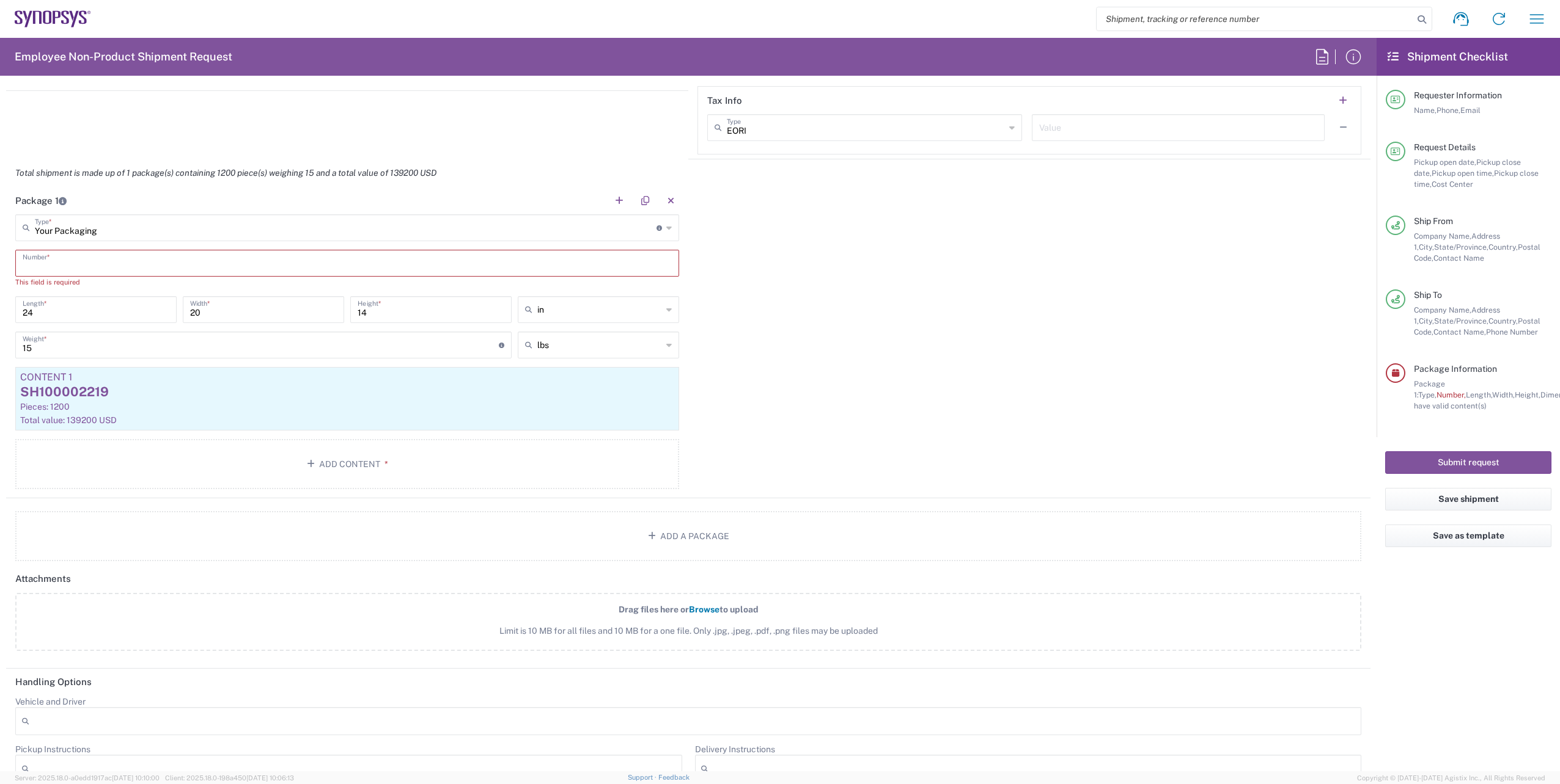
type input "1"
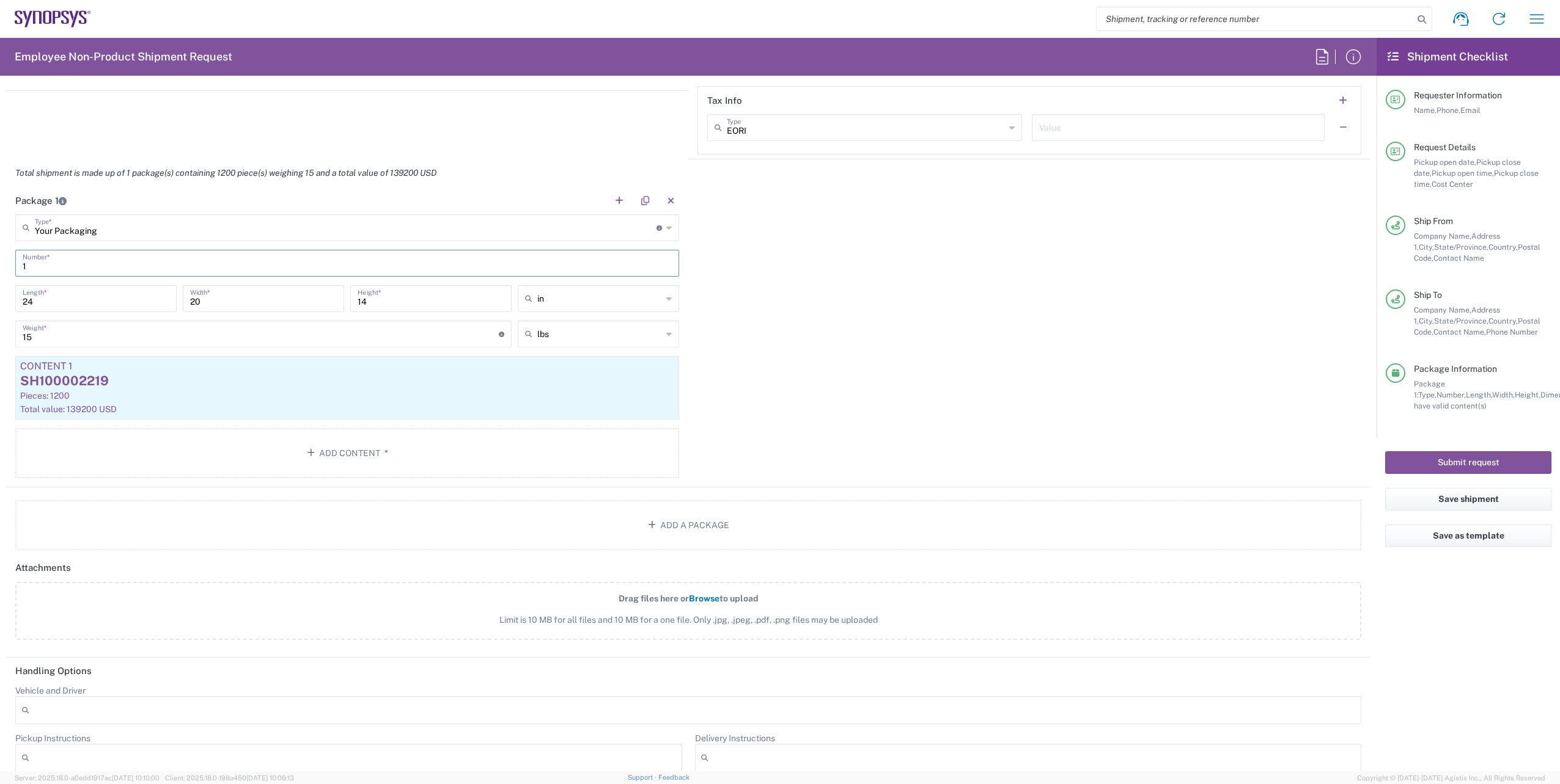
click at [855, 324] on div "Package 1 Your Packaging Type * Material used to package goods Bale(s) Basket(s…" at bounding box center [687, 336] width 1364 height 300
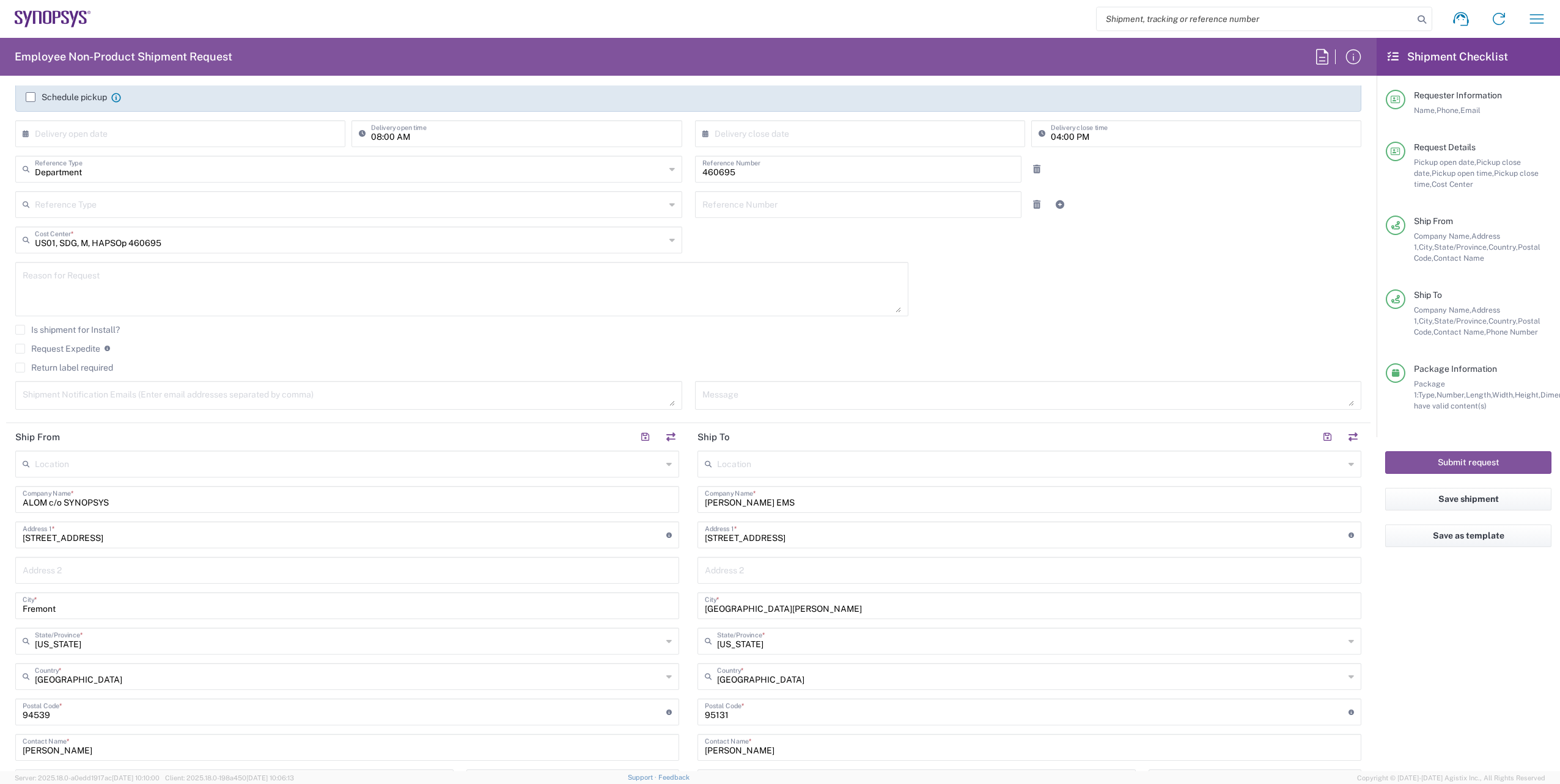
scroll to position [200, 0]
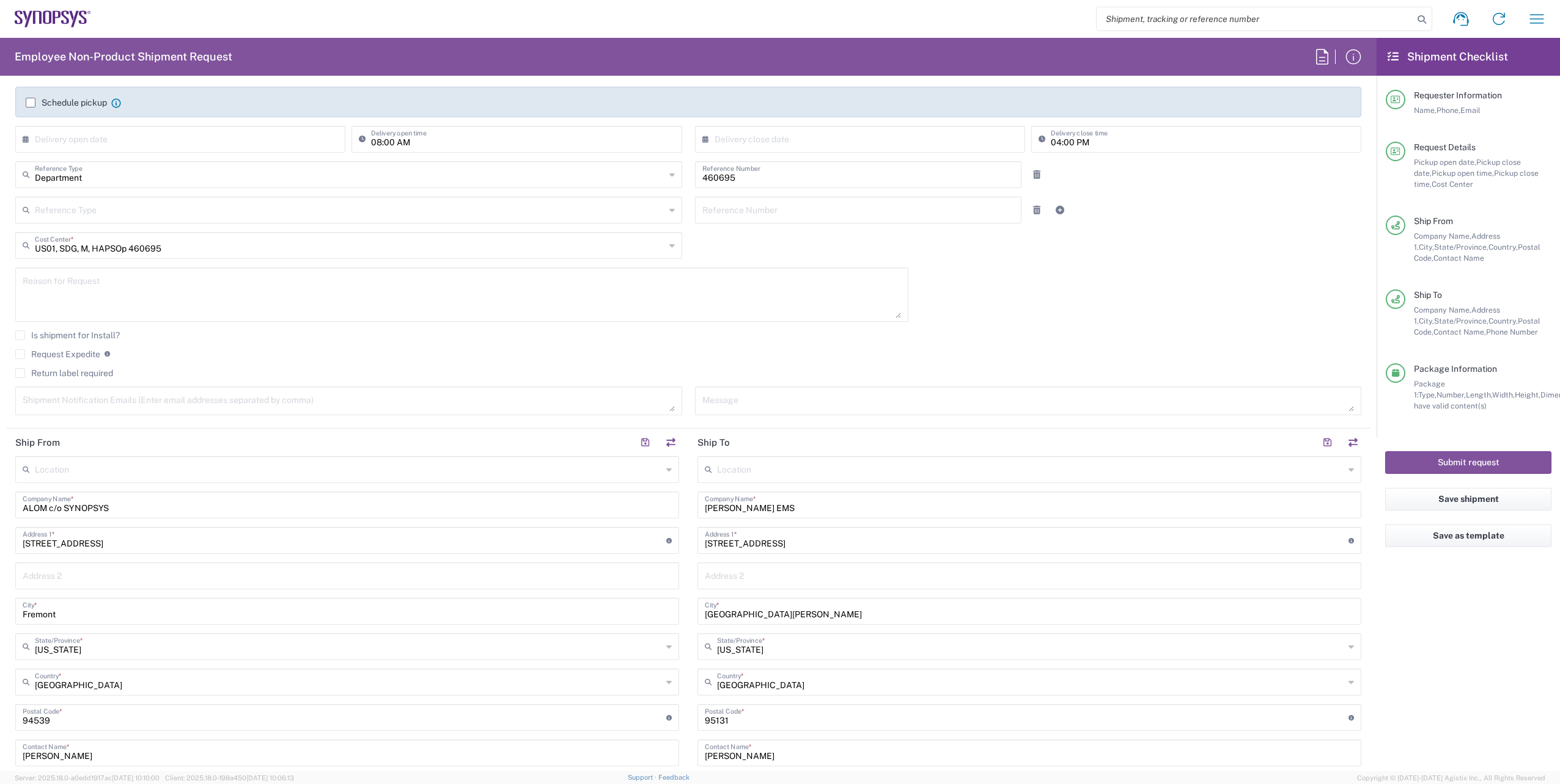
click at [146, 292] on textarea at bounding box center [462, 294] width 879 height 47
paste textarea "Order# T2EXT1513272"
click at [82, 284] on textarea "Compass order Order# T2EXT1513272" at bounding box center [462, 294] width 879 height 47
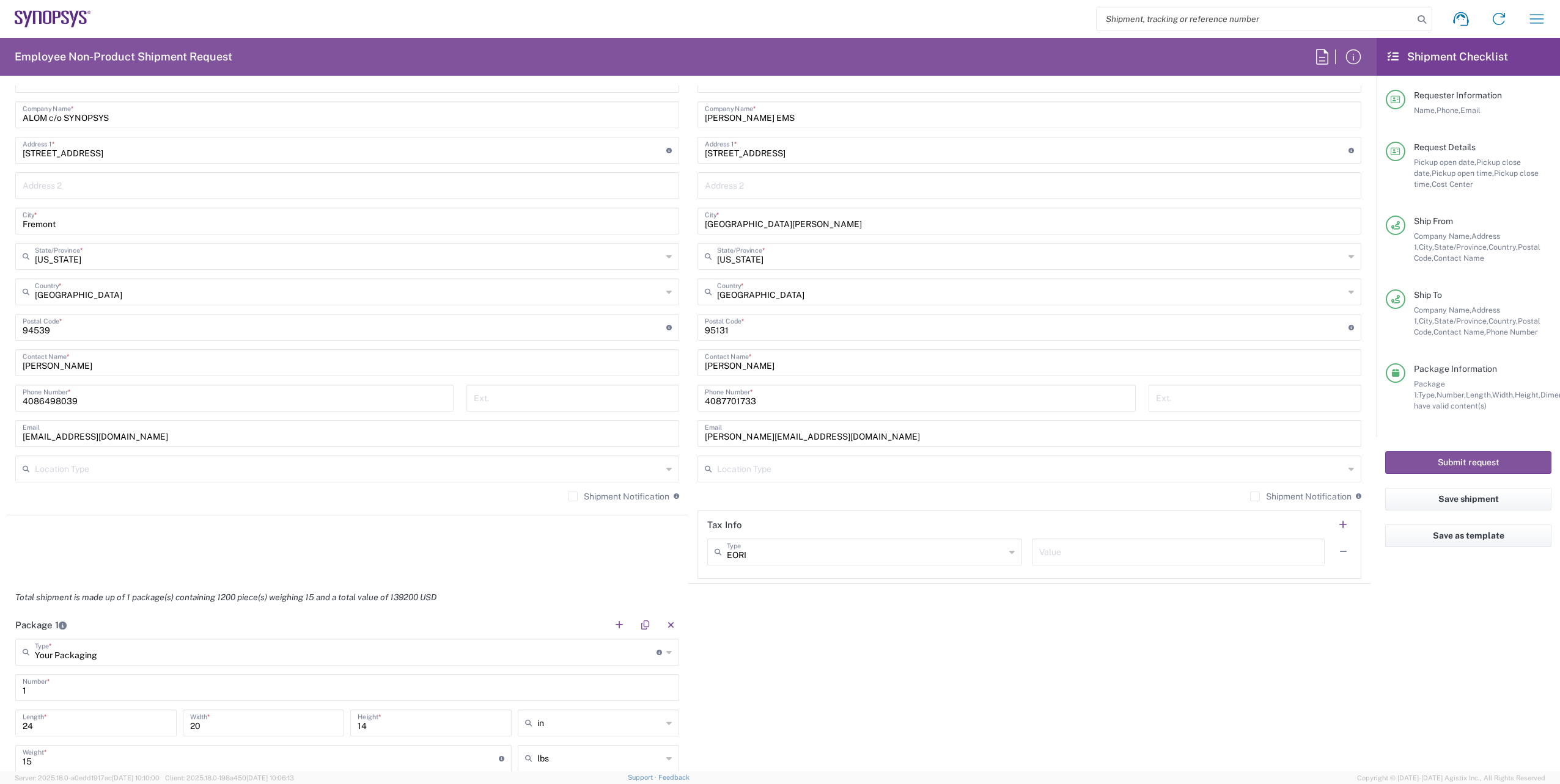
scroll to position [585, 0]
type textarea "Compass Order# T2EXT1513272"
click at [570, 501] on label "Shipment Notification" at bounding box center [618, 502] width 101 height 10
click at [572, 502] on input "Shipment Notification" at bounding box center [572, 502] width 0 height 0
click at [1250, 502] on label "Shipment Notification" at bounding box center [1300, 502] width 101 height 10
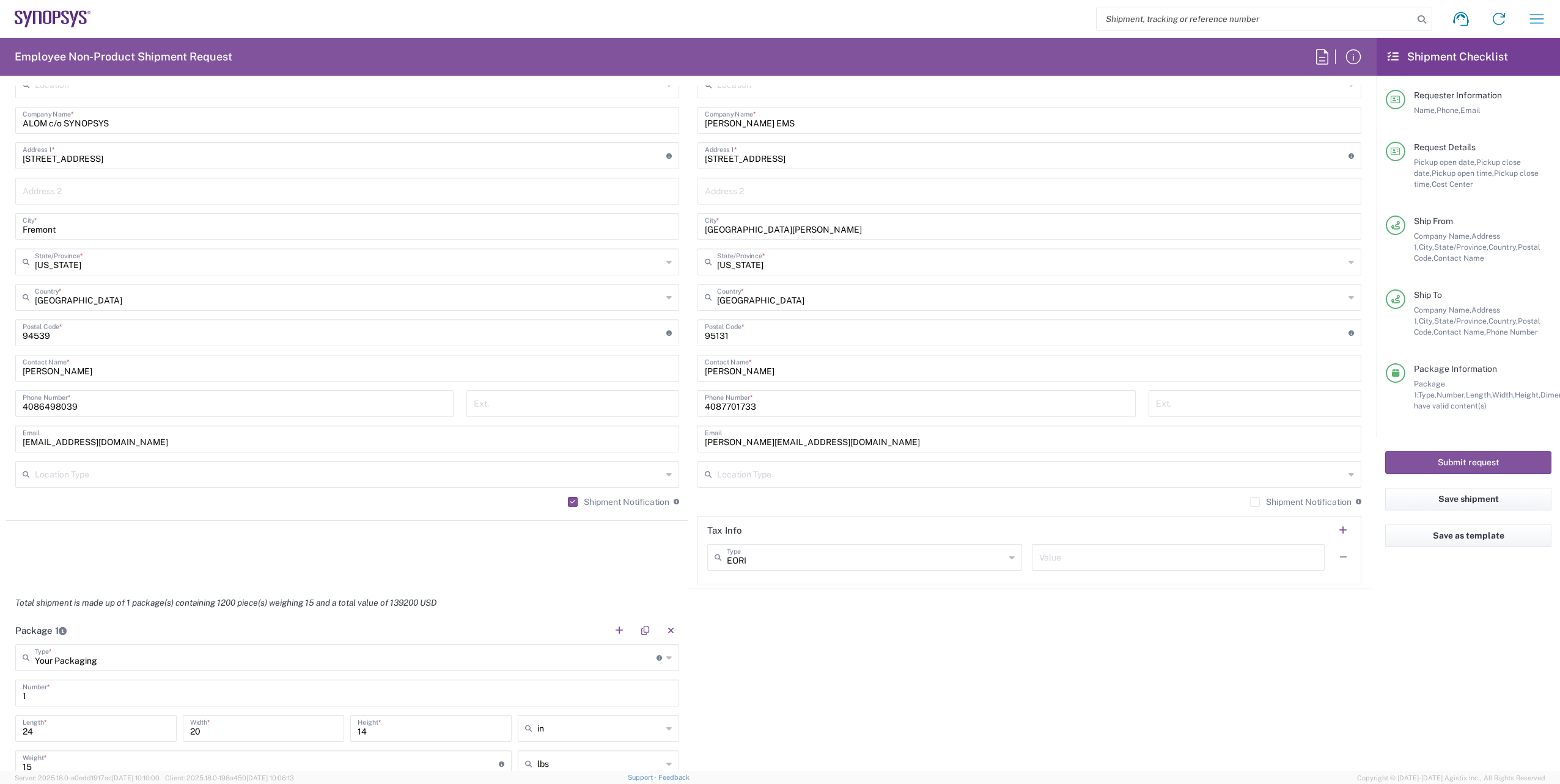
click at [1255, 502] on input "Shipment Notification" at bounding box center [1255, 502] width 0 height 0
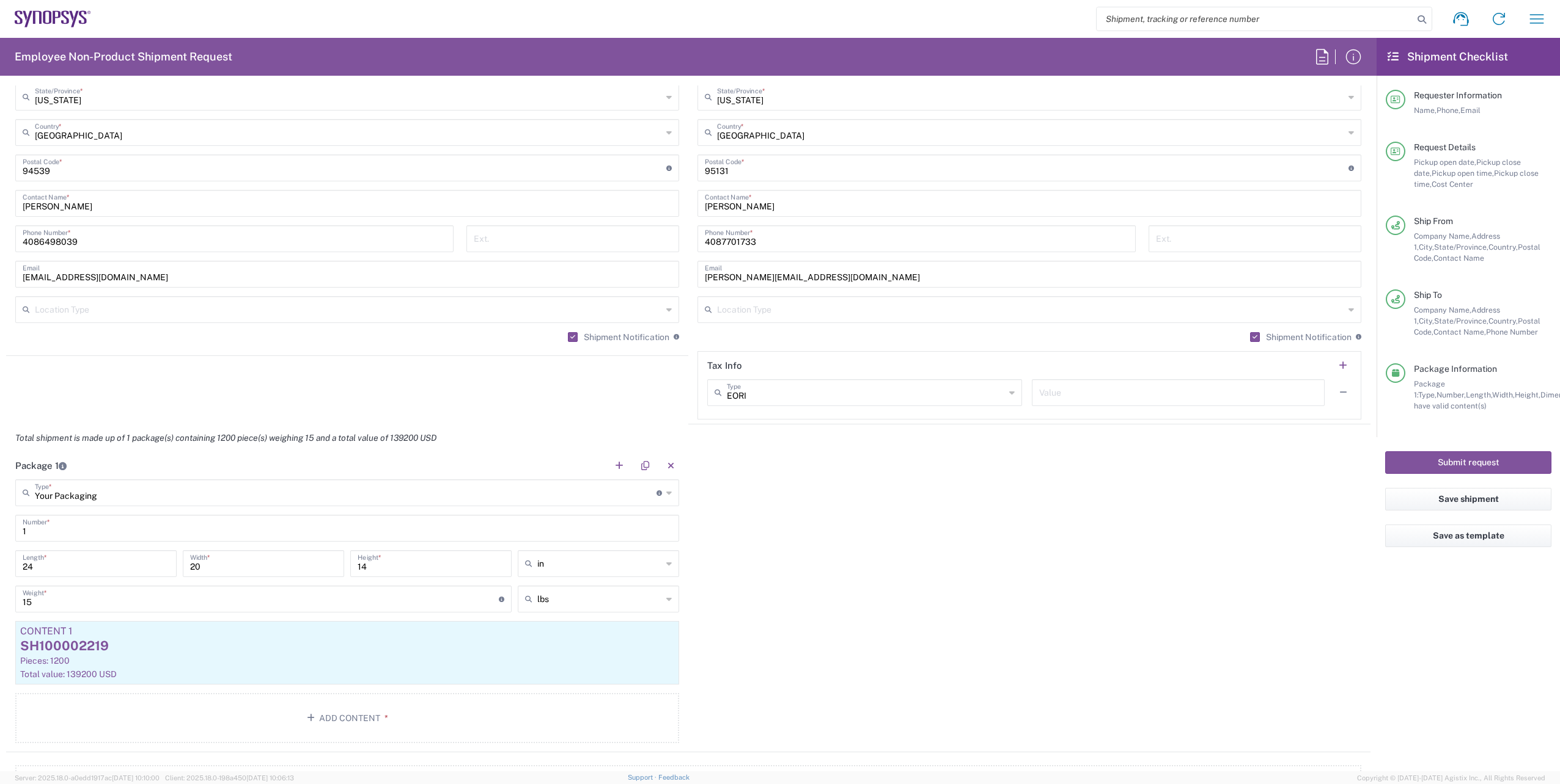
scroll to position [754, 0]
click at [1464, 496] on button "Save shipment" at bounding box center [1468, 498] width 166 height 22
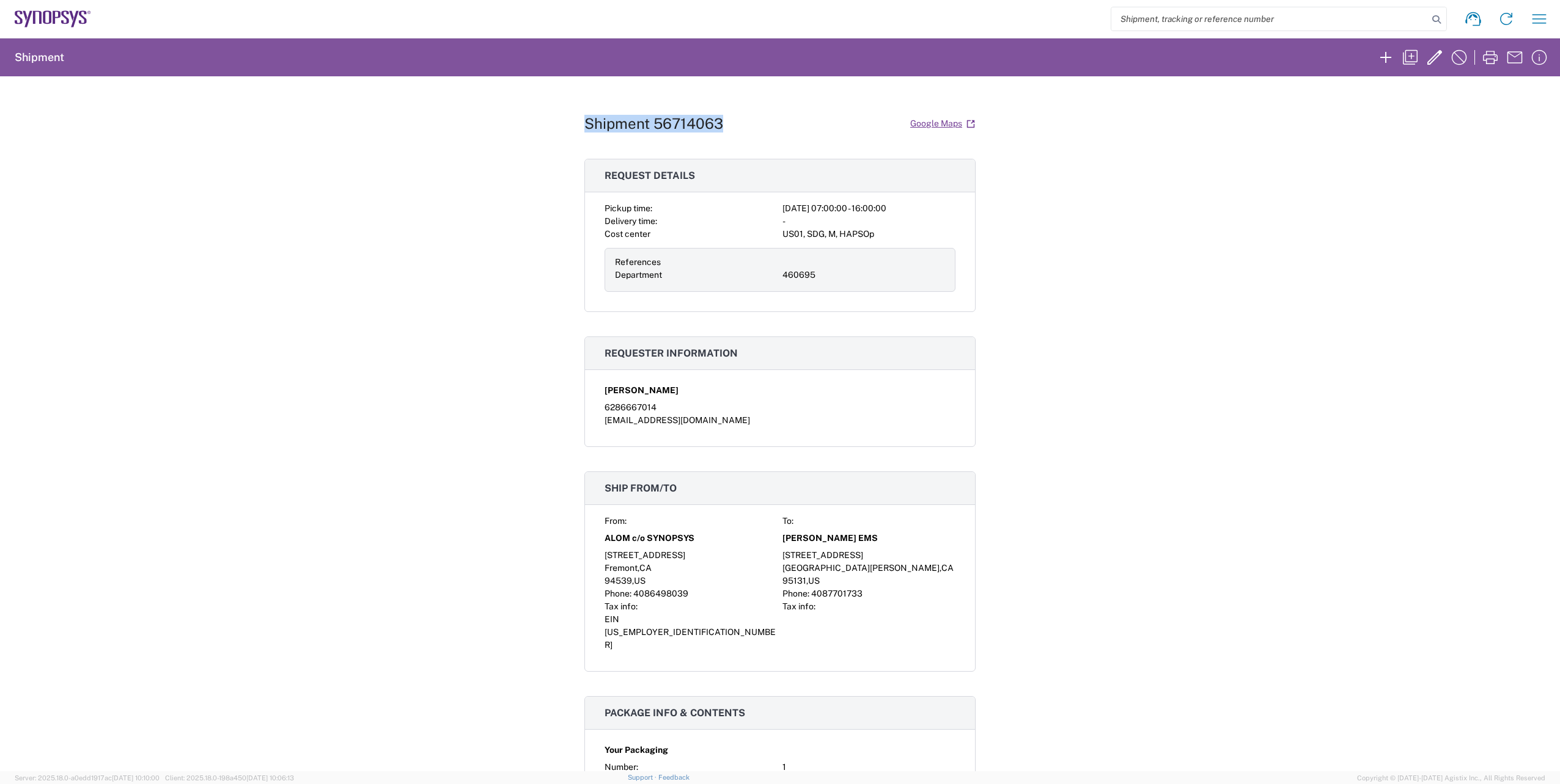
drag, startPoint x: 723, startPoint y: 119, endPoint x: 575, endPoint y: 124, distance: 148.1
click at [575, 124] on div "Shipment 56714063 Google Maps Request details Pickup time: 2025-09-04 07:00:00 …" at bounding box center [780, 425] width 1560 height 696
copy h1 "Shipment 56714063"
drag, startPoint x: 692, startPoint y: 122, endPoint x: 700, endPoint y: 122, distance: 8.0
click at [692, 122] on h1 "Shipment 56714063" at bounding box center [653, 123] width 139 height 17
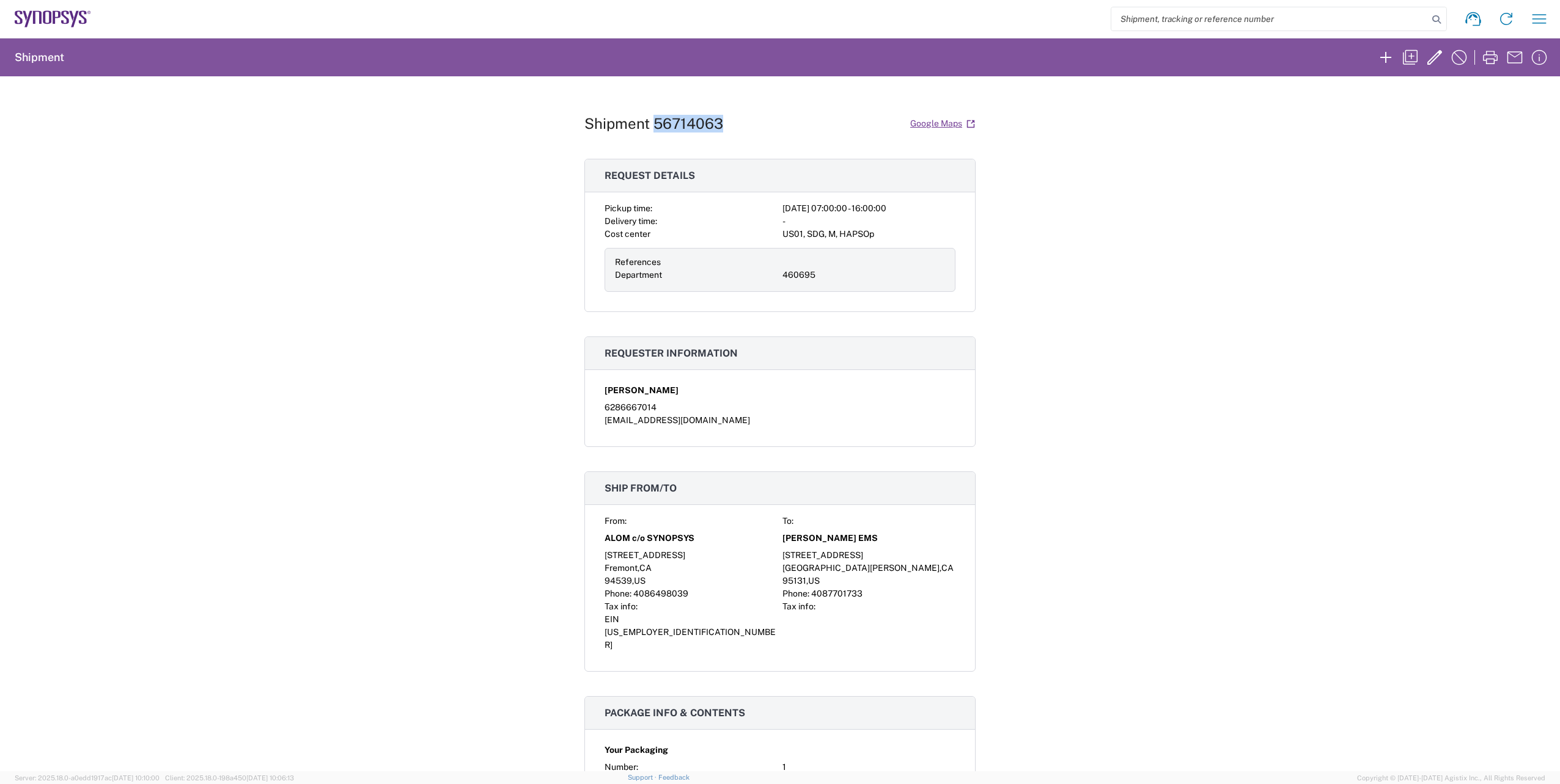
drag, startPoint x: 717, startPoint y: 121, endPoint x: 651, endPoint y: 121, distance: 66.0
click at [651, 121] on h1 "Shipment 56714063" at bounding box center [653, 123] width 139 height 17
copy h1 "56714063"
click at [704, 131] on h1 "Shipment 56714063" at bounding box center [653, 123] width 139 height 17
drag, startPoint x: 721, startPoint y: 124, endPoint x: 649, endPoint y: 129, distance: 72.2
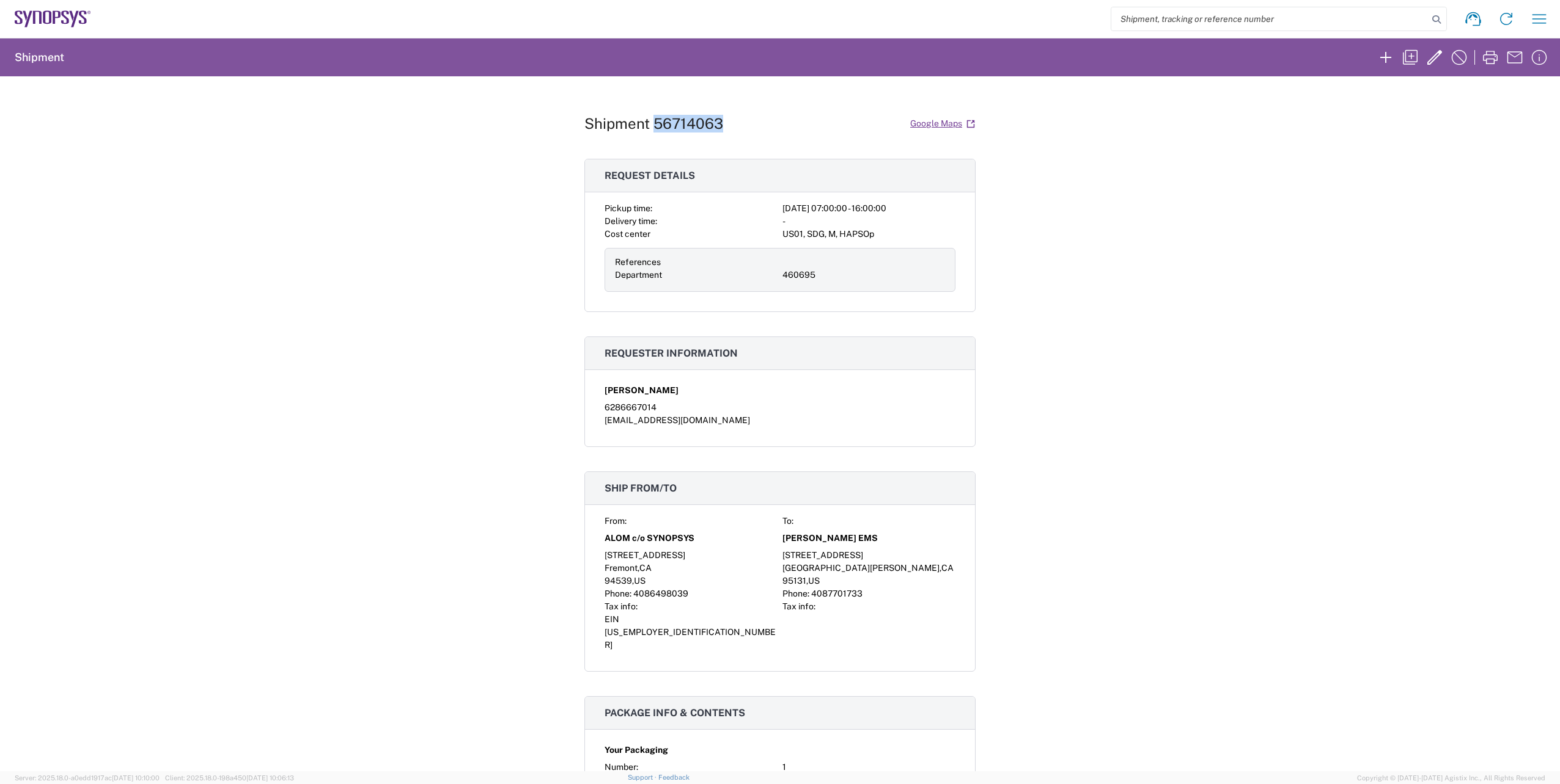
click at [649, 129] on div "Shipment 56714063 Google Maps" at bounding box center [780, 123] width 391 height 21
copy h1 "56714063"
click at [696, 117] on h1 "Shipment 56714063" at bounding box center [653, 123] width 139 height 17
drag, startPoint x: 722, startPoint y: 122, endPoint x: 651, endPoint y: 124, distance: 71.0
click at [651, 124] on div "Shipment 56714063 Google Maps" at bounding box center [780, 123] width 391 height 21
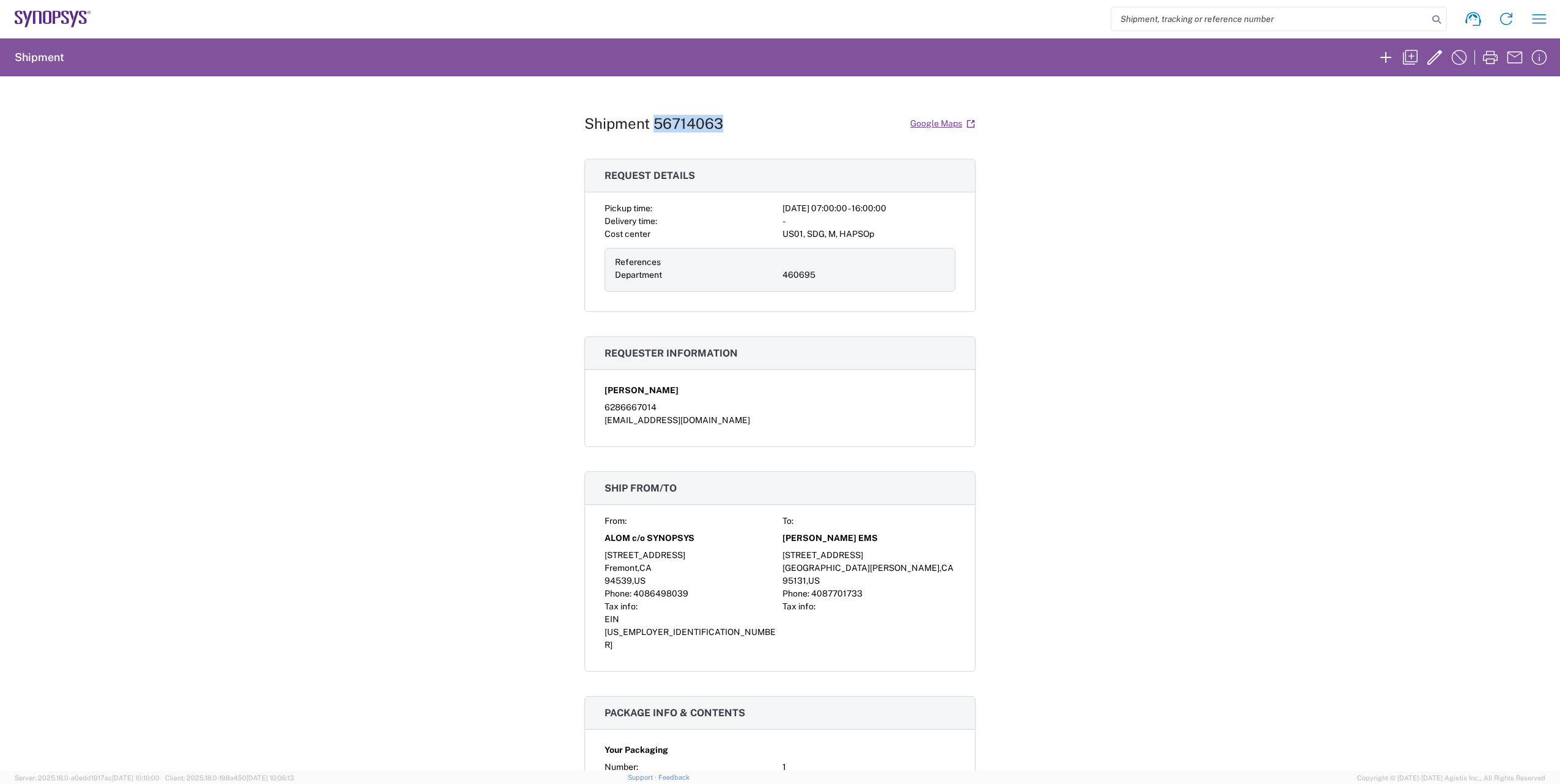
copy h1 "56714063"
click at [1033, 222] on div "Shipment 56714063 Google Maps Request details Pickup time: 2025-09-04 07:00:00 …" at bounding box center [780, 425] width 1560 height 696
